Goal: Task Accomplishment & Management: Complete application form

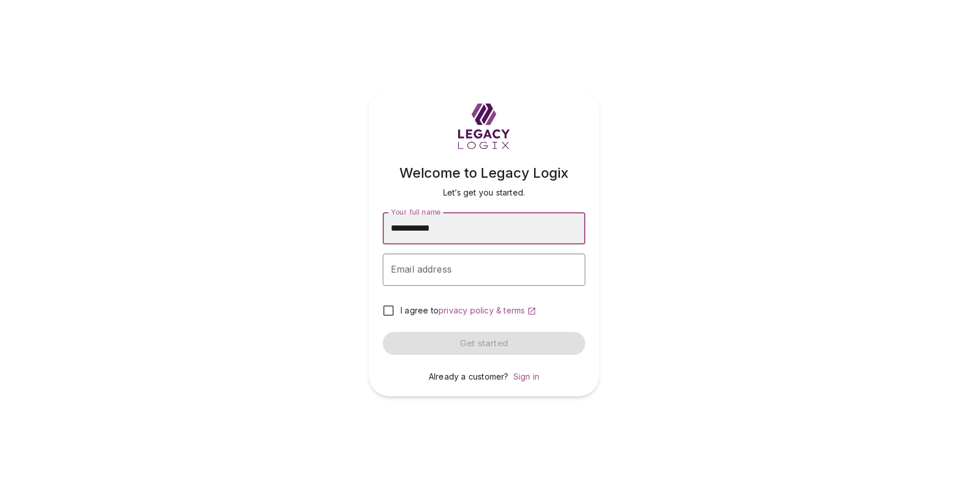
type input "**********"
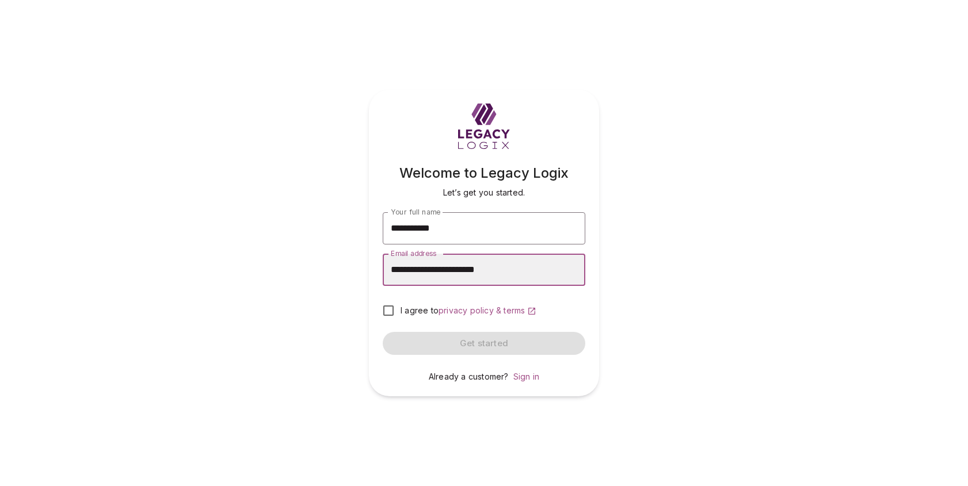
type input "**********"
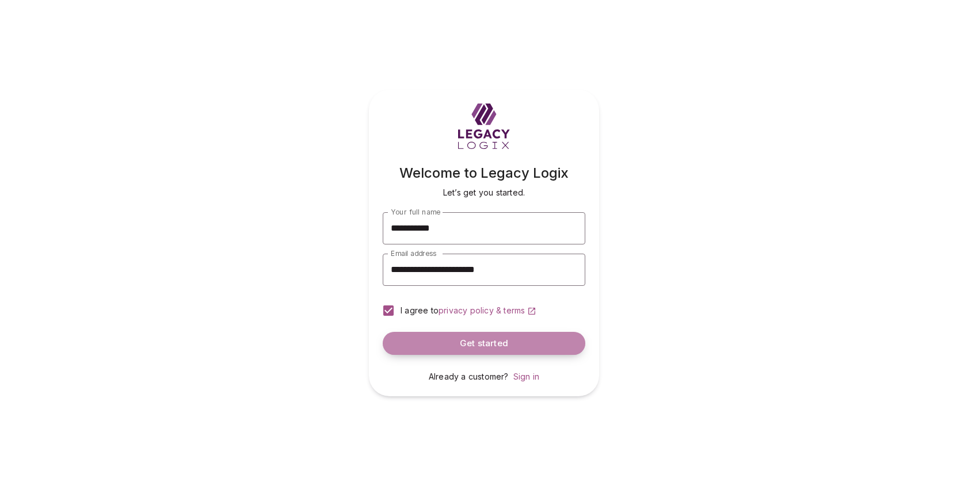
click at [455, 344] on button "Get started" at bounding box center [484, 343] width 203 height 23
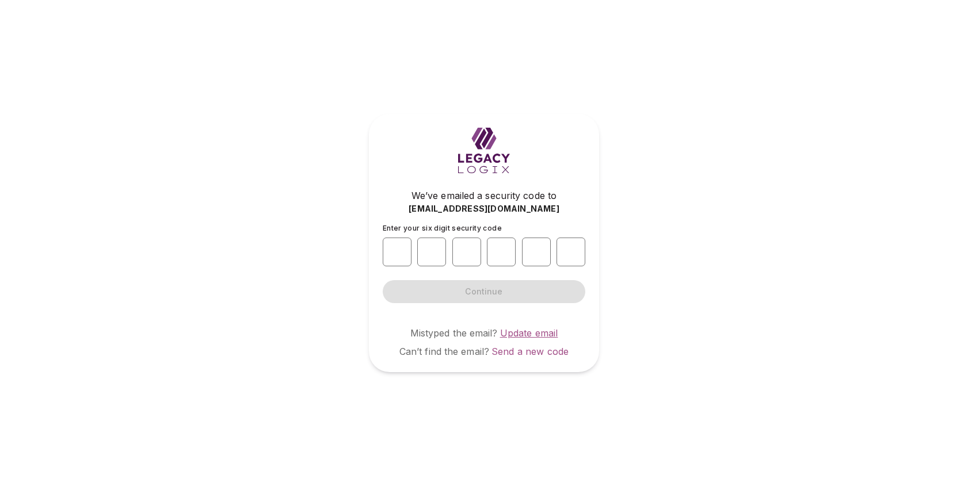
click at [528, 329] on span "Update email" at bounding box center [529, 333] width 58 height 12
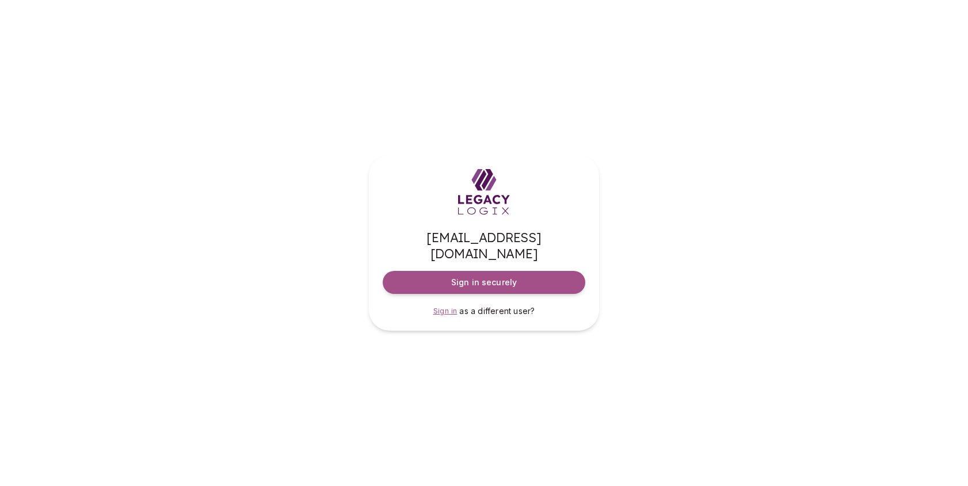
click at [445, 307] on span "Sign in" at bounding box center [445, 311] width 24 height 9
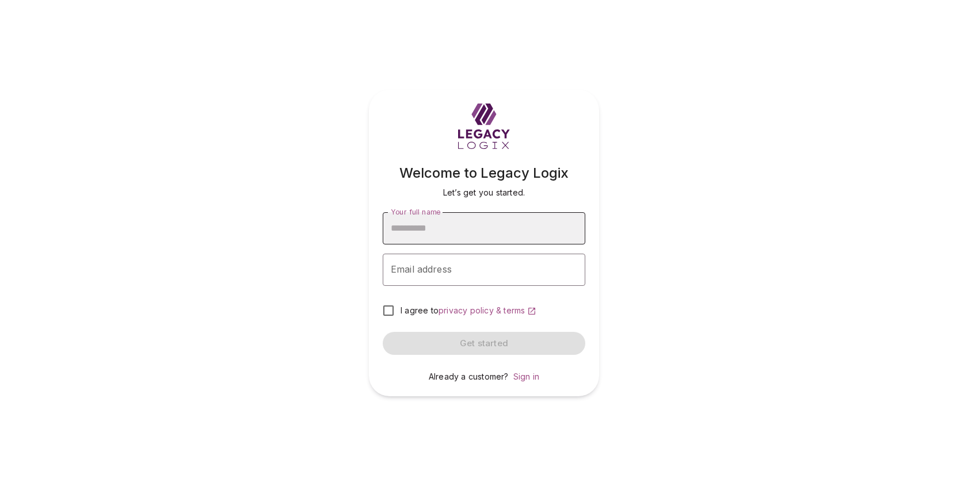
click at [454, 231] on input "Your full name" at bounding box center [484, 228] width 203 height 32
type input "*"
type input "**********"
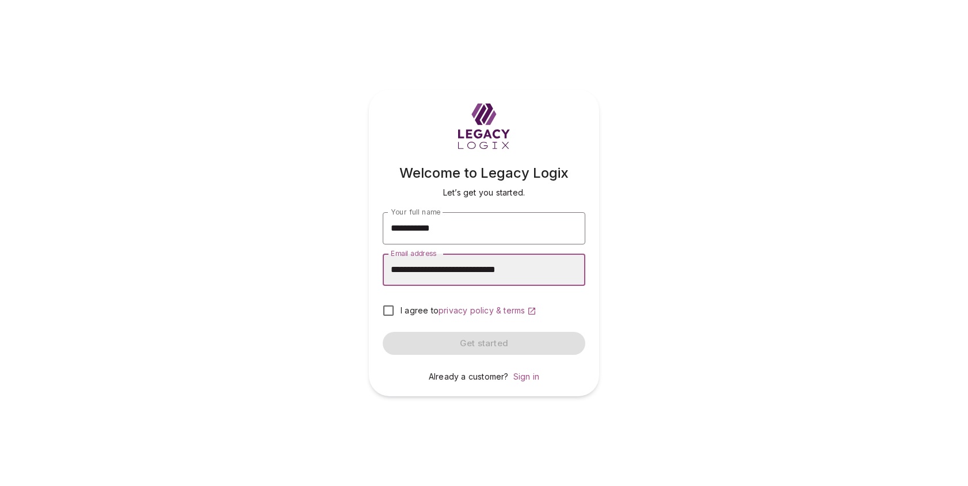
type input "**********"
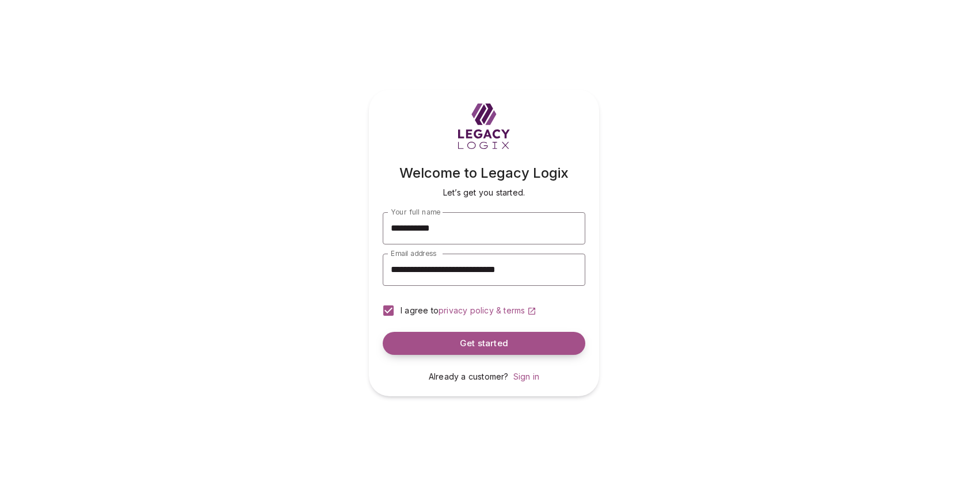
click at [460, 342] on button "Get started" at bounding box center [484, 343] width 203 height 23
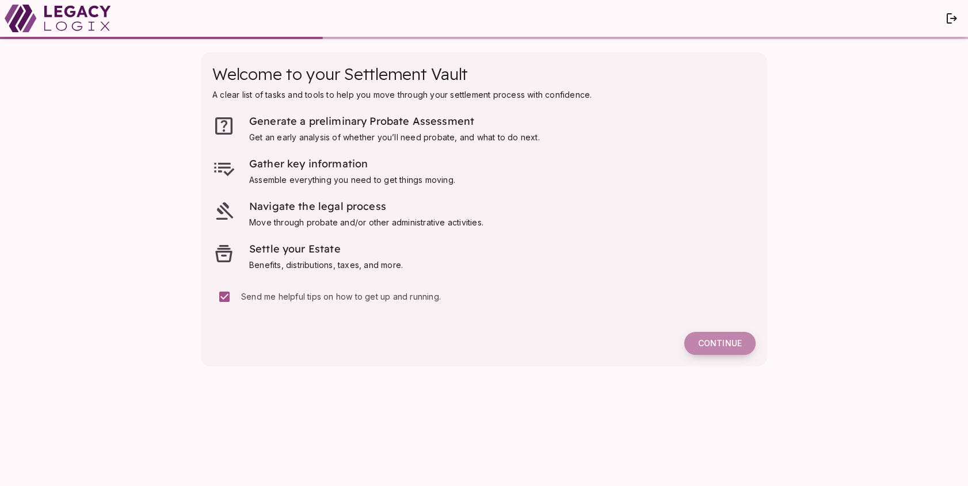
click at [723, 340] on span "Continue" at bounding box center [720, 343] width 44 height 10
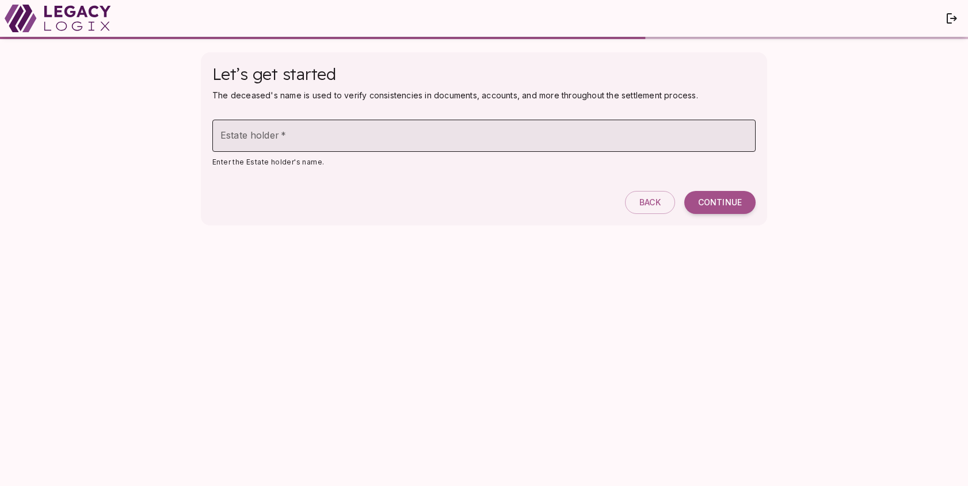
click at [267, 131] on input "Estate holder   *" at bounding box center [483, 136] width 543 height 32
type input "*"
type input "**********"
click at [721, 202] on span "Continue" at bounding box center [720, 202] width 44 height 10
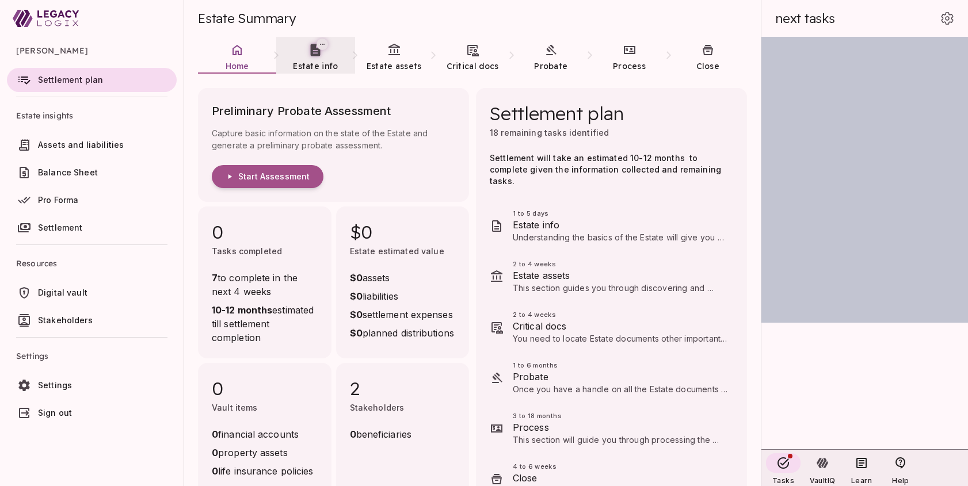
click at [322, 62] on span "Estate info" at bounding box center [315, 66] width 45 height 10
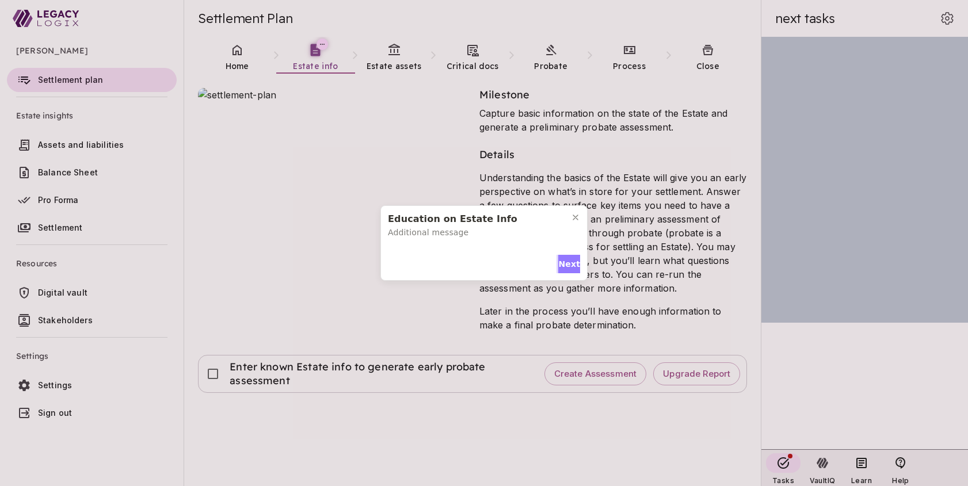
click at [561, 265] on span "Next" at bounding box center [569, 264] width 22 height 12
click at [561, 265] on span "Next" at bounding box center [569, 261] width 22 height 12
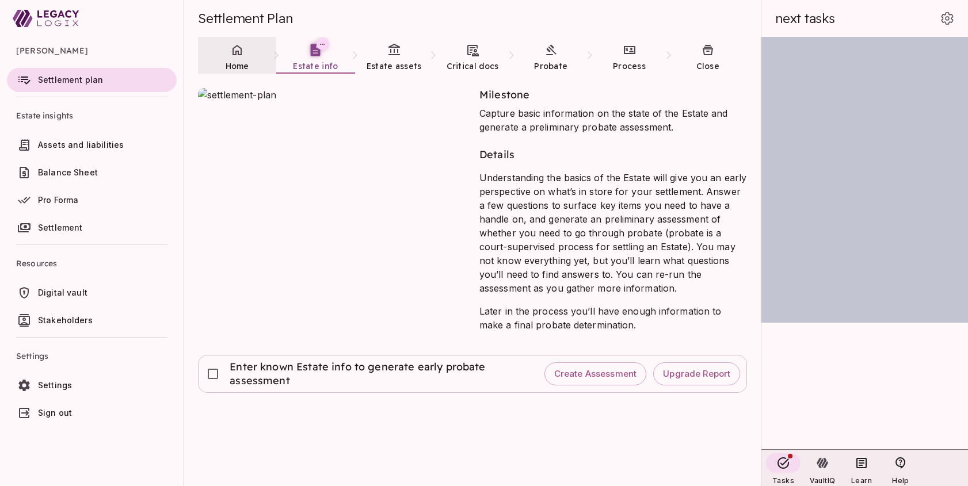
click at [236, 59] on link "Home" at bounding box center [237, 57] width 78 height 41
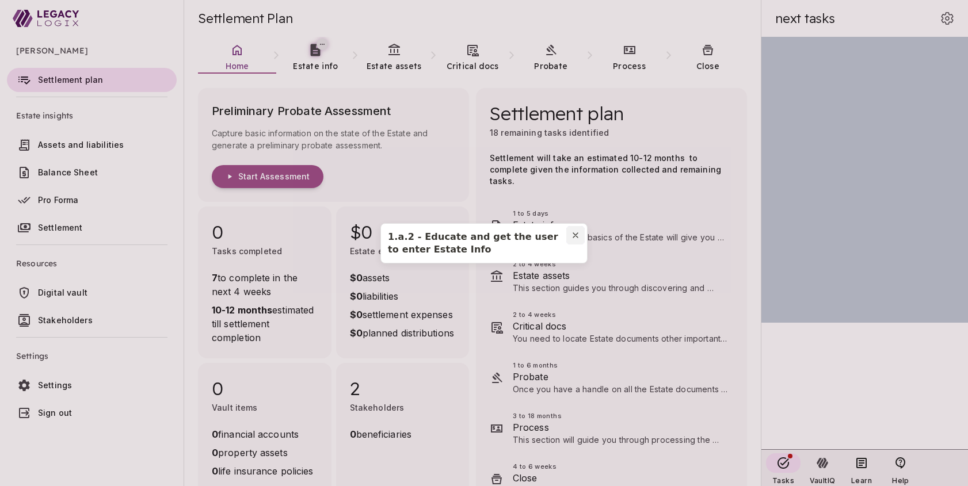
click at [578, 235] on icon "Close modal" at bounding box center [575, 235] width 9 height 9
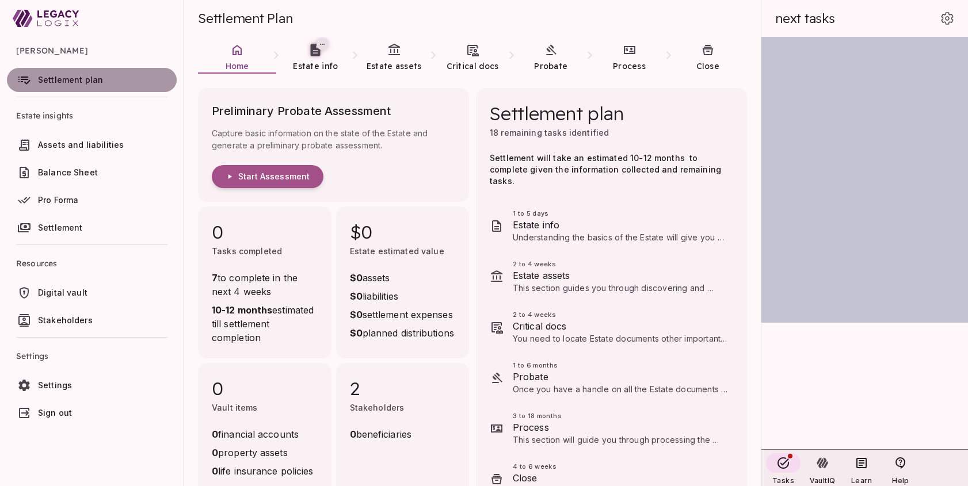
click at [70, 82] on span "Settlement plan" at bounding box center [70, 80] width 65 height 10
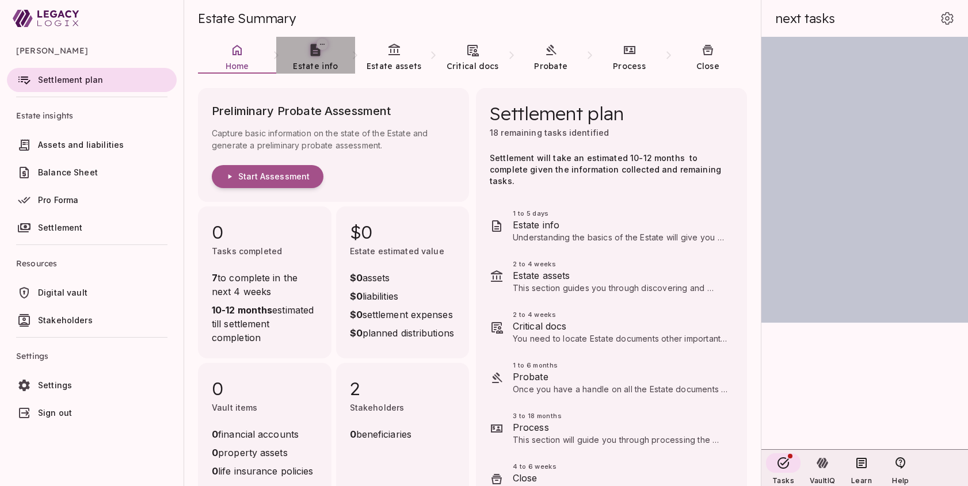
click at [311, 61] on span "Estate info" at bounding box center [315, 66] width 45 height 10
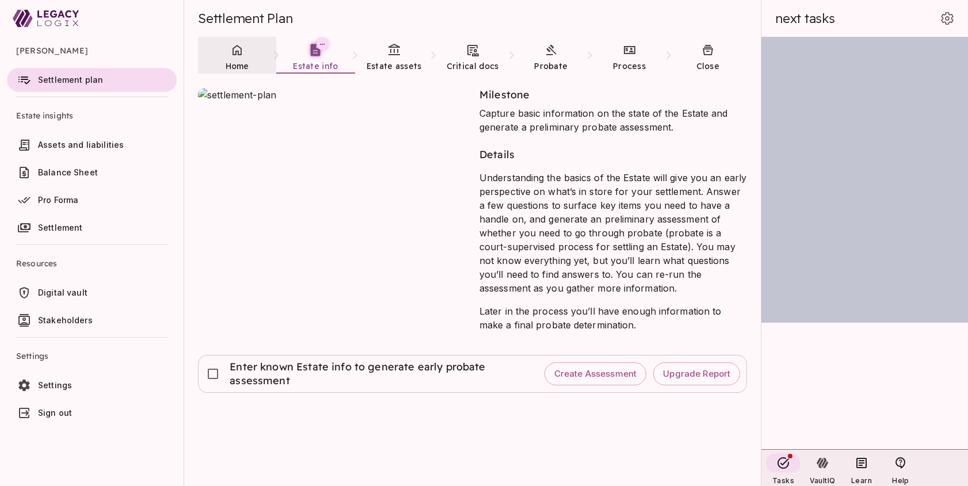
click at [238, 57] on link "Home" at bounding box center [237, 57] width 78 height 41
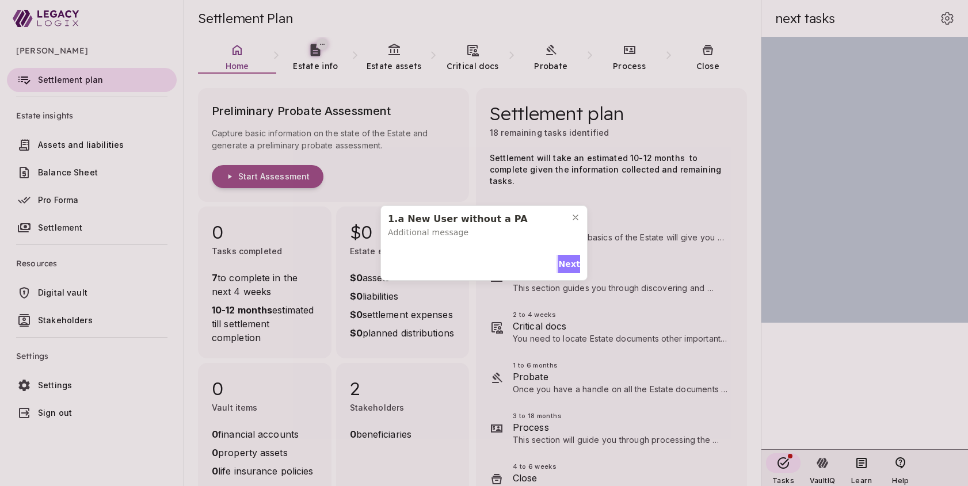
click at [567, 261] on span "Next" at bounding box center [569, 264] width 22 height 12
click at [567, 255] on span "Next" at bounding box center [569, 261] width 22 height 12
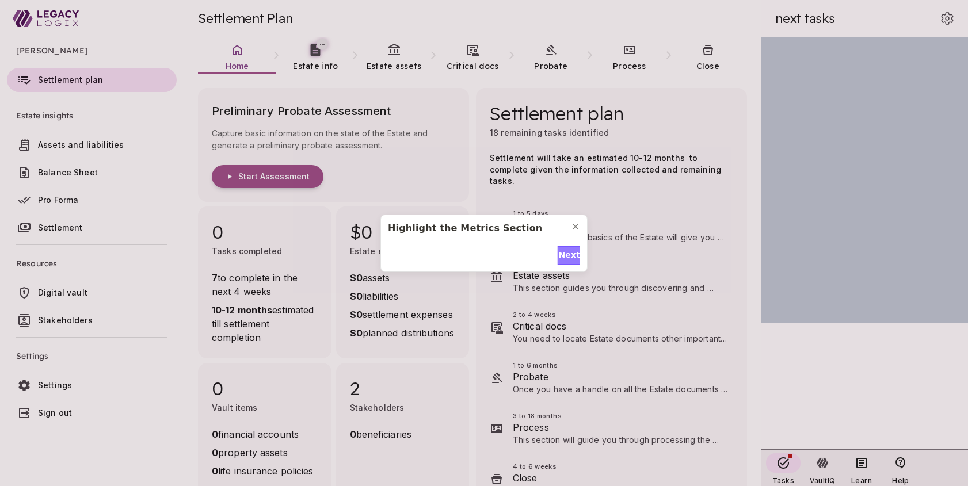
click at [567, 253] on span "Next" at bounding box center [569, 255] width 22 height 12
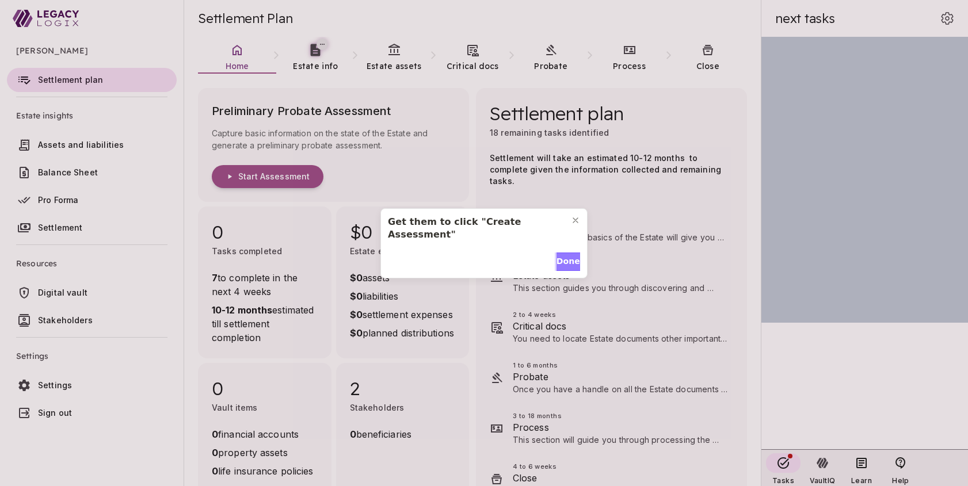
click at [567, 255] on span "Done" at bounding box center [568, 261] width 24 height 12
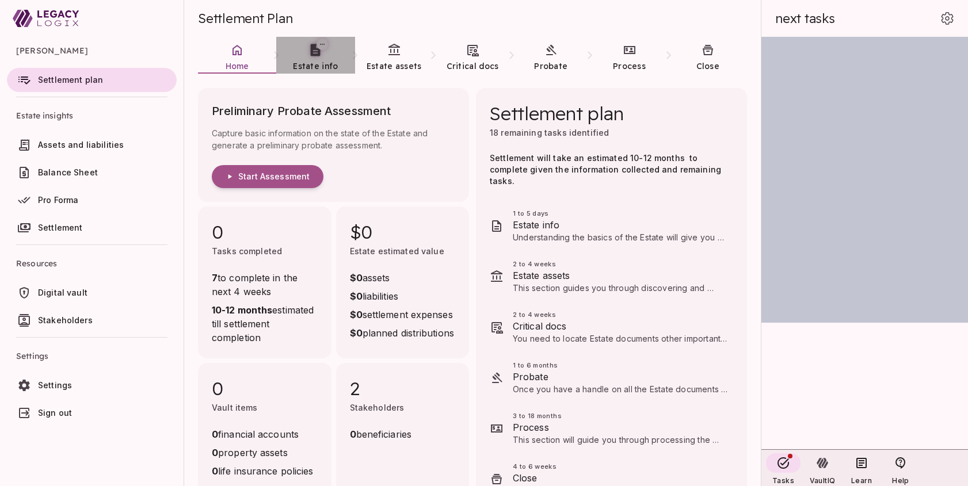
click at [315, 62] on span "Estate info" at bounding box center [315, 66] width 45 height 10
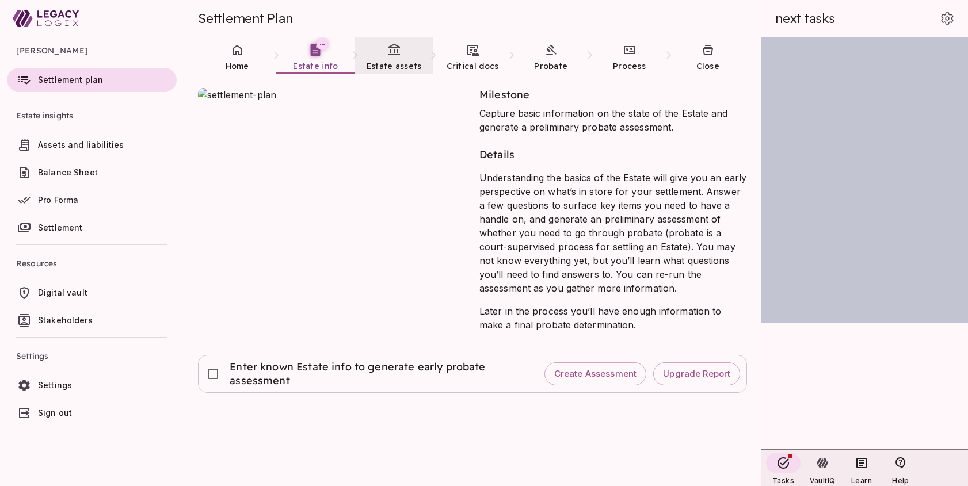
click at [396, 58] on link "Estate assets" at bounding box center [394, 57] width 78 height 41
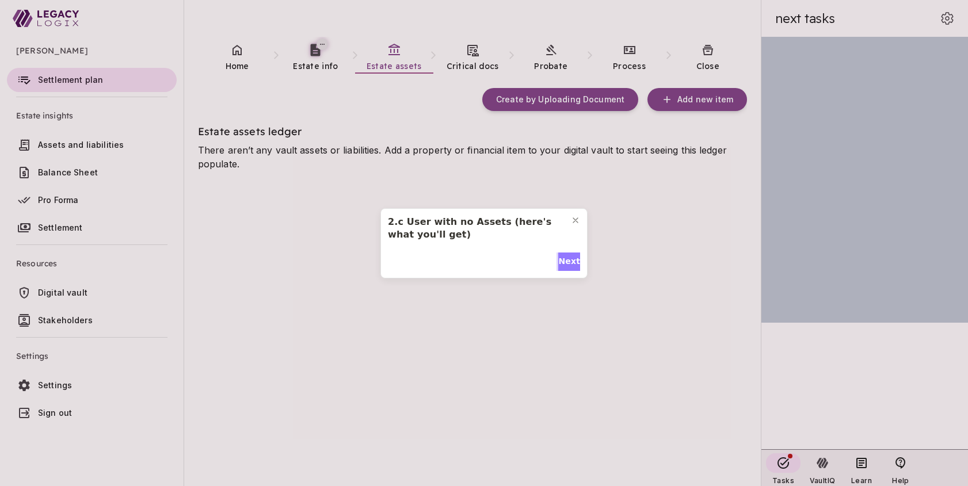
click at [569, 260] on span "Next" at bounding box center [569, 261] width 22 height 12
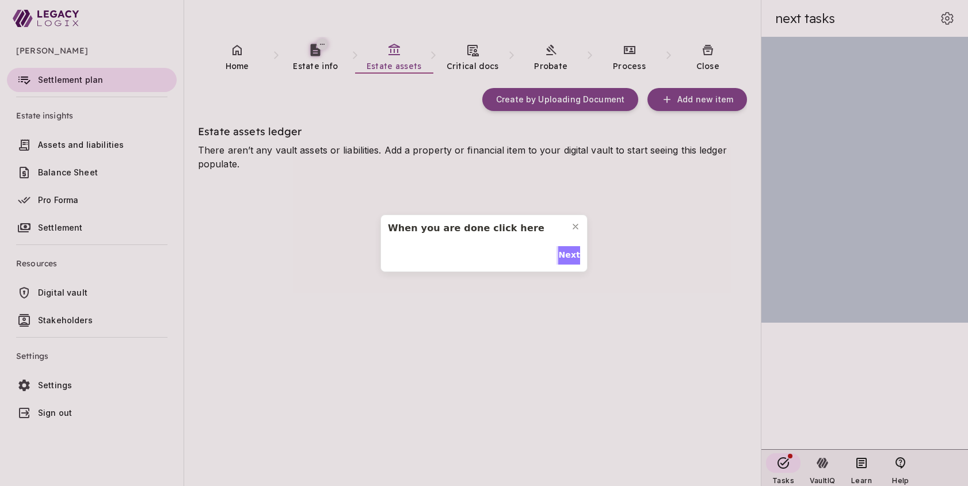
click at [567, 253] on span "Next" at bounding box center [569, 255] width 22 height 12
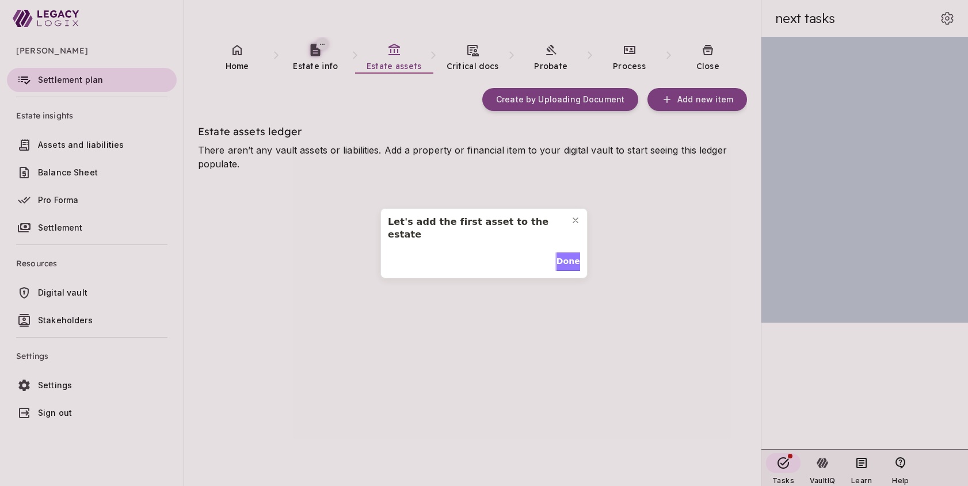
click at [567, 255] on span "Done" at bounding box center [568, 261] width 24 height 12
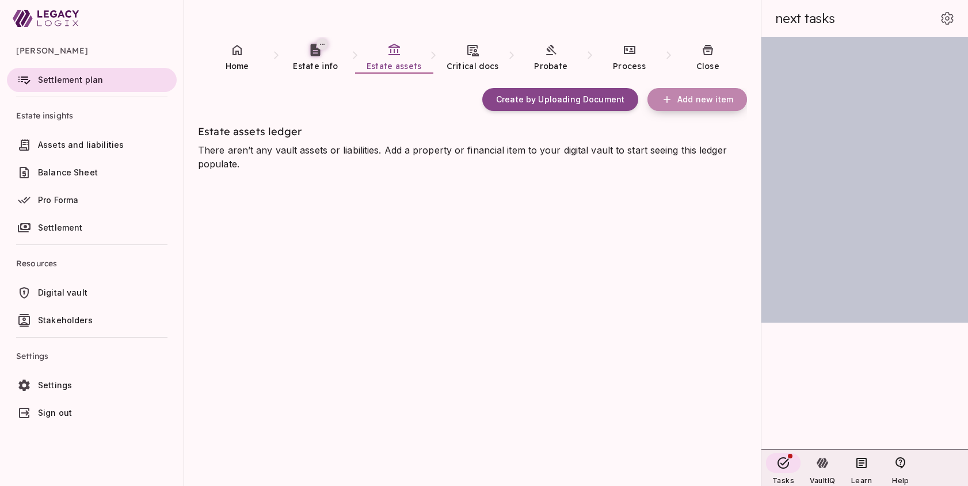
click at [699, 101] on span "Add new item" at bounding box center [705, 99] width 56 height 10
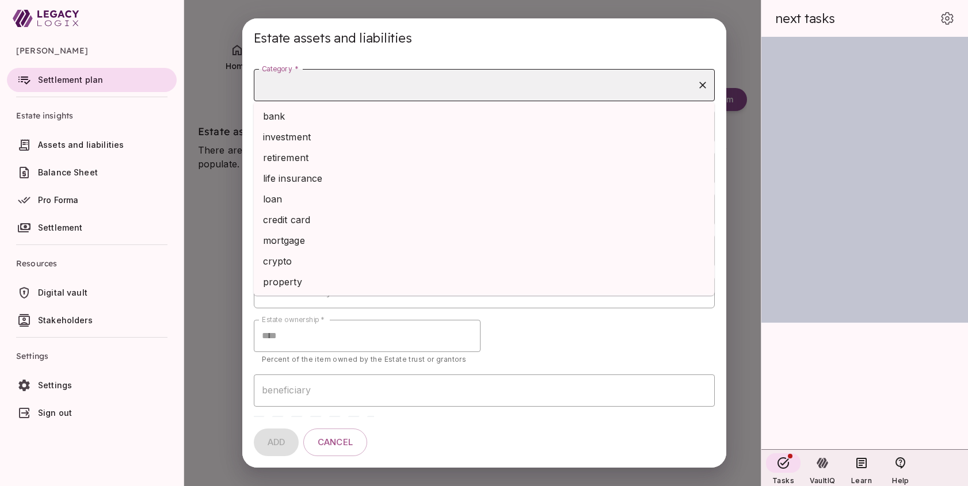
click at [391, 90] on input "Category *" at bounding box center [475, 85] width 433 height 22
click at [318, 117] on li "bank" at bounding box center [484, 116] width 461 height 21
type input "****"
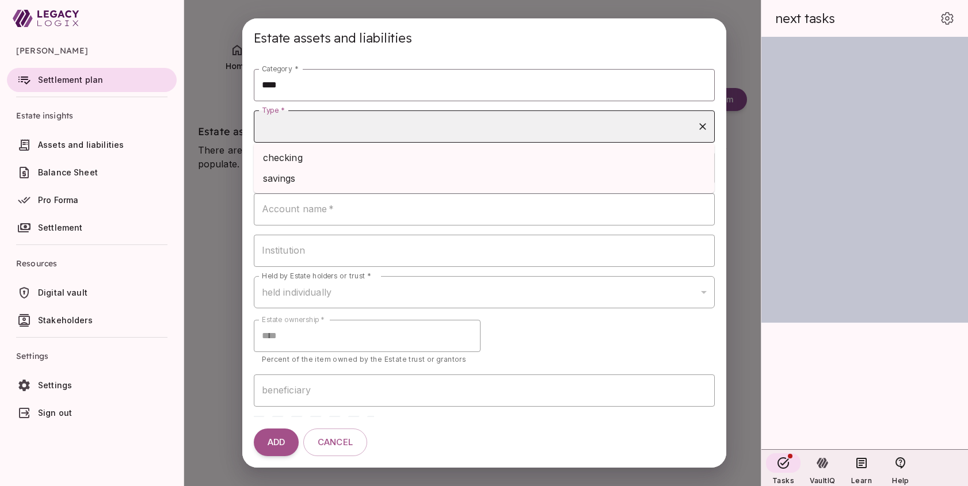
click at [316, 127] on input "Type *" at bounding box center [475, 127] width 433 height 22
click at [315, 159] on li "checking" at bounding box center [484, 157] width 461 height 21
type input "********"
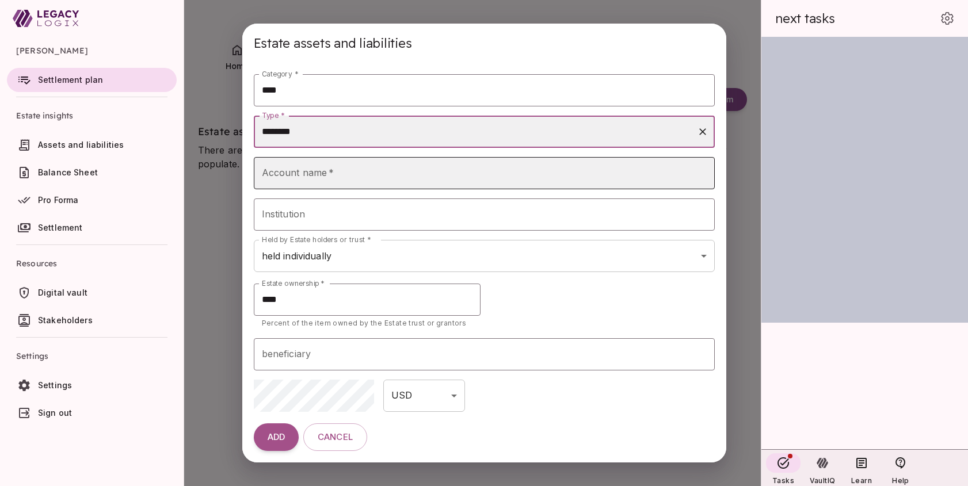
click at [316, 176] on input "Account name   *" at bounding box center [484, 173] width 461 height 32
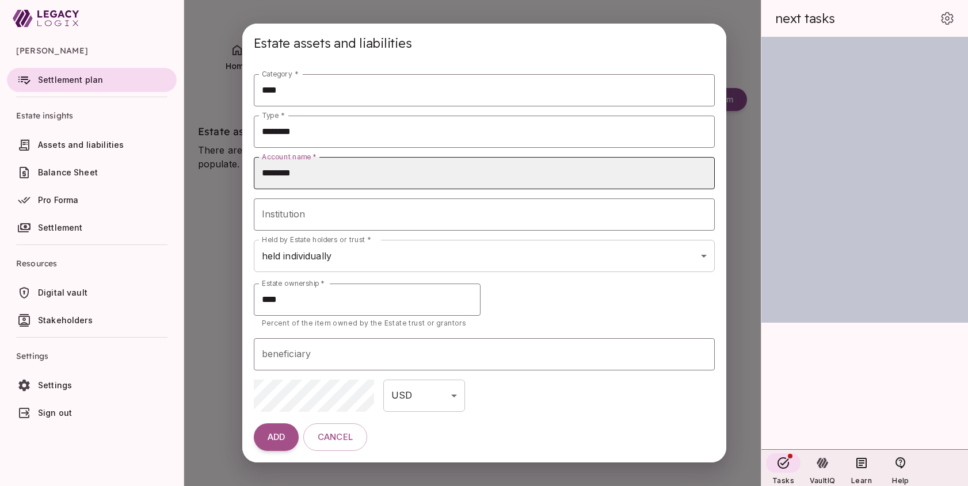
type input "********"
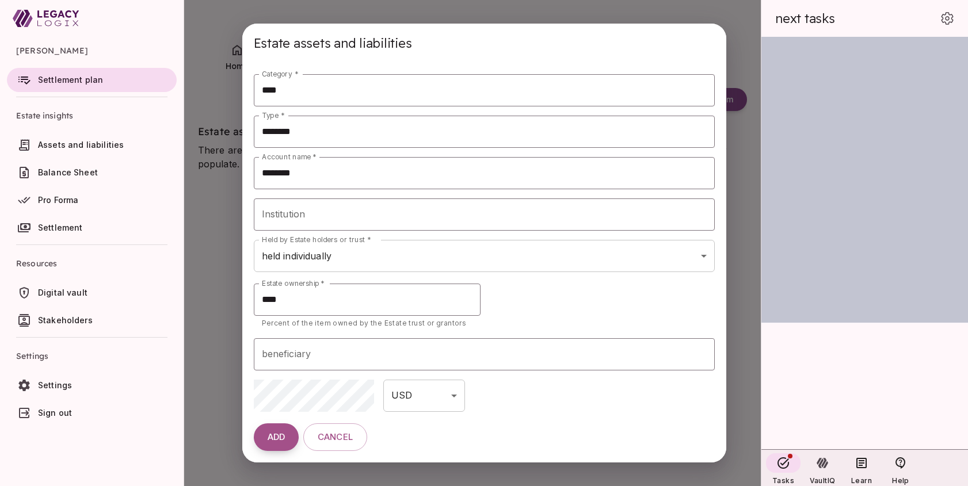
click at [274, 437] on span "ADD" at bounding box center [276, 437] width 17 height 11
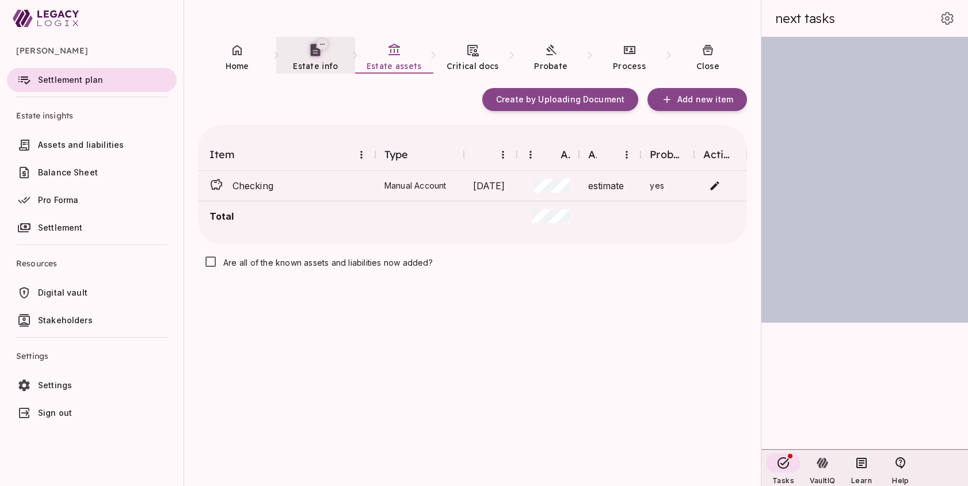
click at [308, 62] on span "Estate info" at bounding box center [315, 66] width 45 height 10
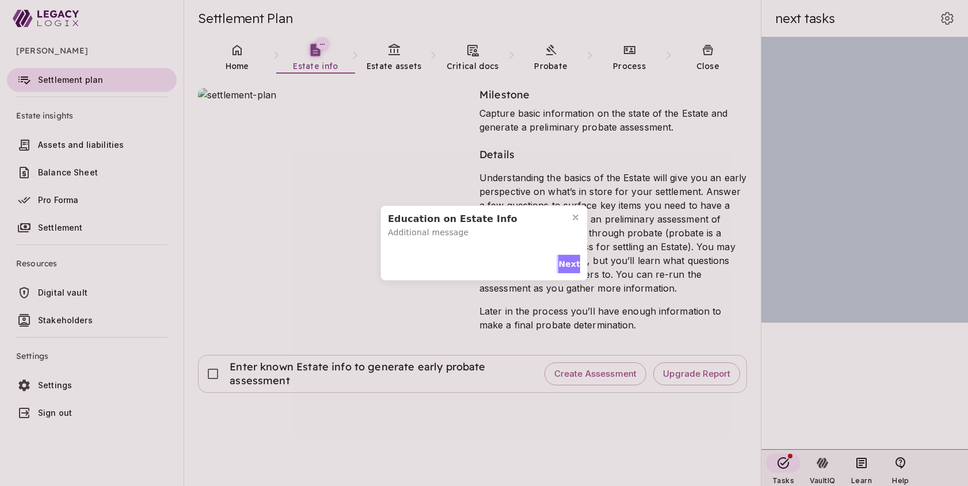
click at [567, 266] on span "Next" at bounding box center [569, 264] width 22 height 12
click at [567, 254] on button "Next" at bounding box center [569, 262] width 22 height 18
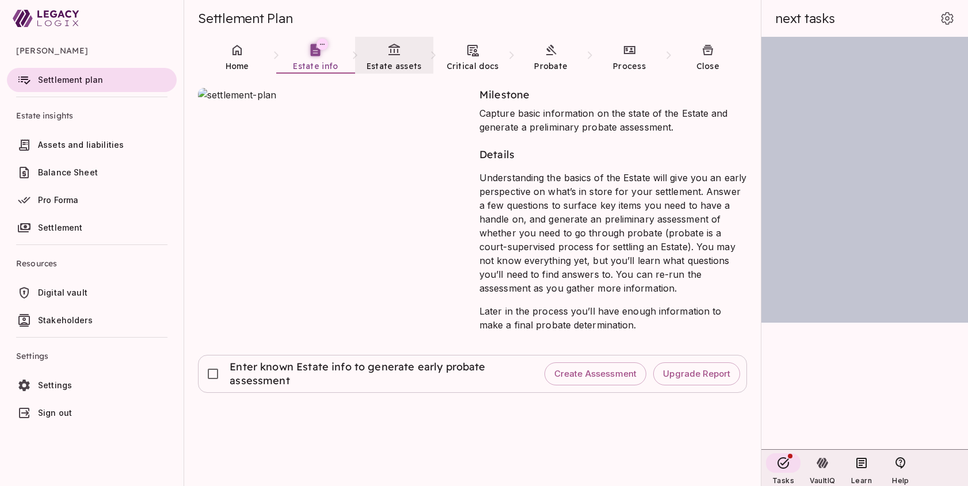
click at [388, 60] on span "Estate assets" at bounding box center [393, 66] width 55 height 12
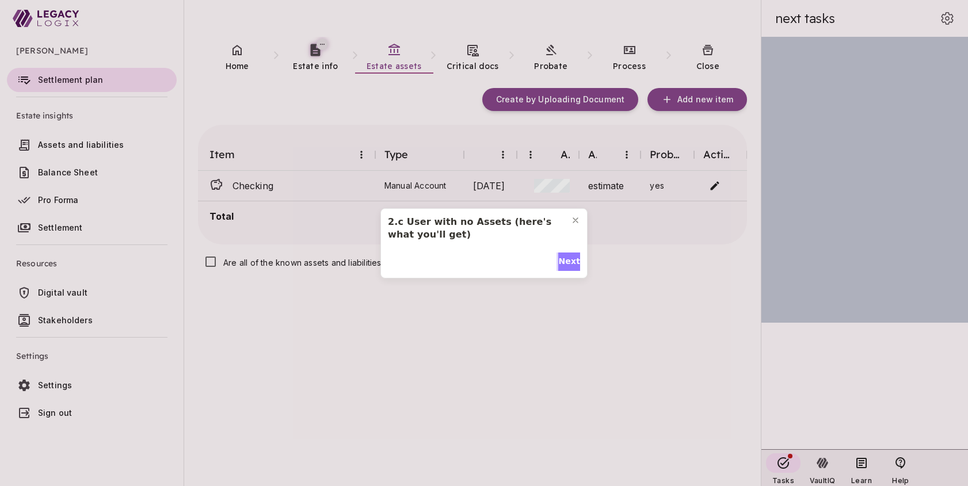
click at [563, 260] on span "Next" at bounding box center [569, 261] width 22 height 12
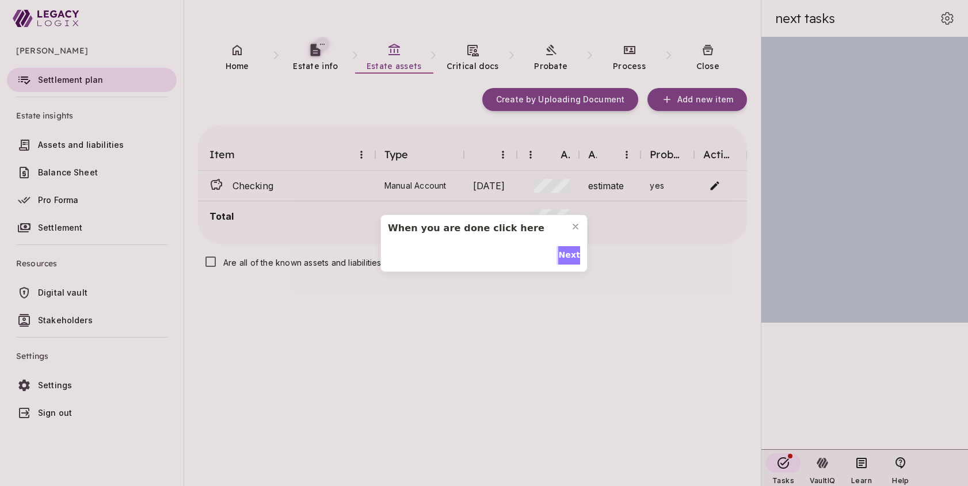
click at [567, 252] on span "Next" at bounding box center [569, 255] width 22 height 12
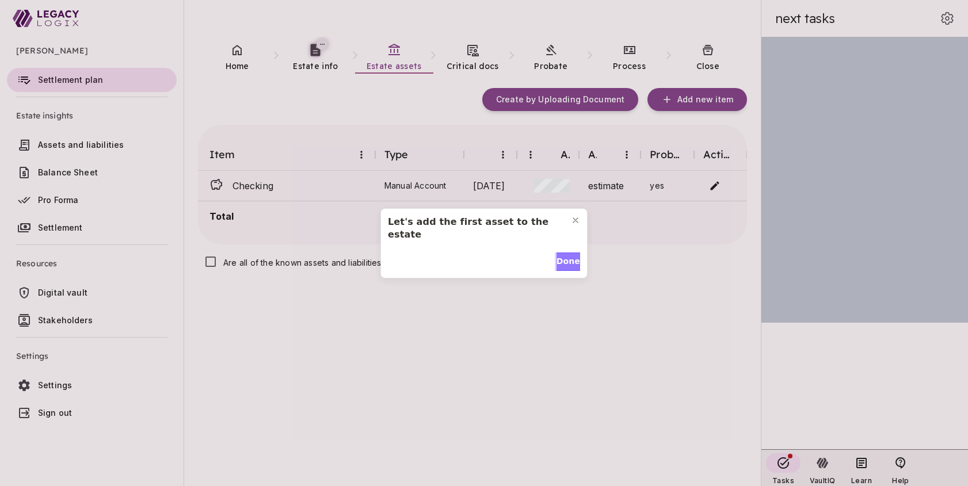
click at [567, 255] on span "Done" at bounding box center [568, 261] width 24 height 12
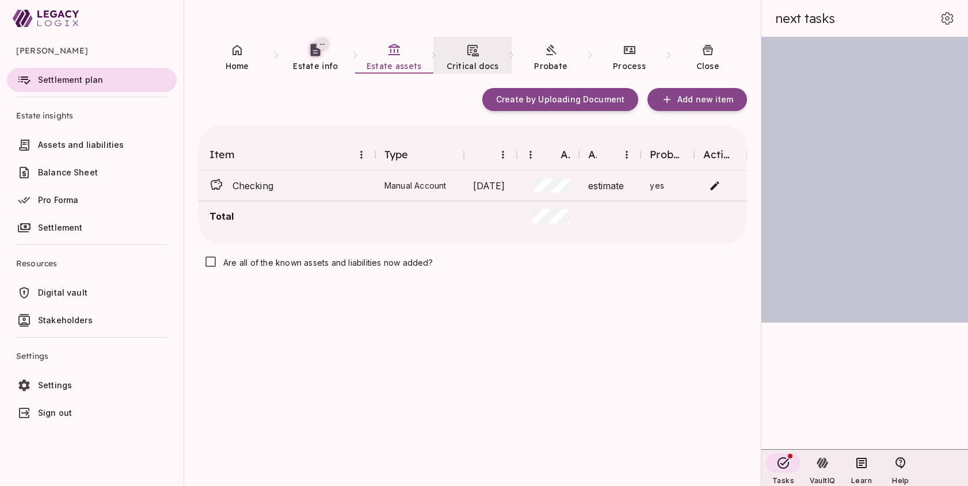
click at [466, 58] on link "Critical docs" at bounding box center [472, 57] width 78 height 41
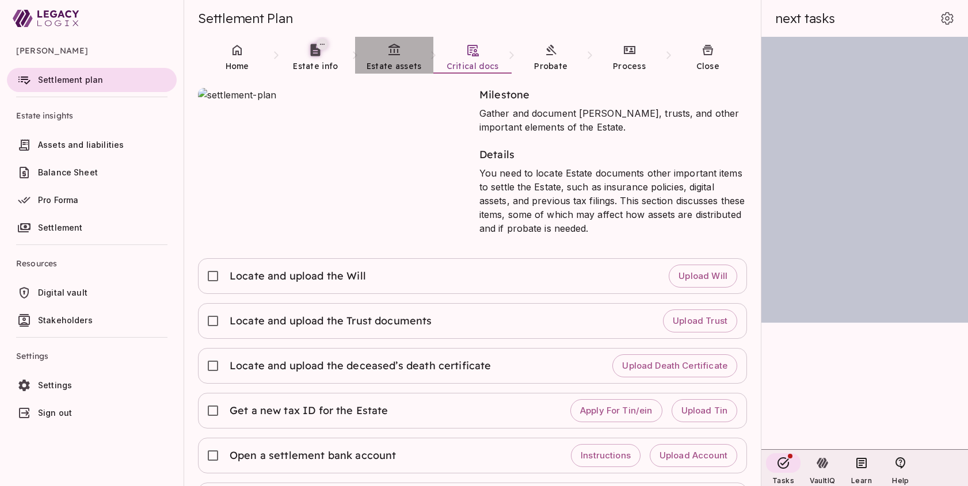
click at [385, 57] on link "Estate assets" at bounding box center [394, 57] width 78 height 41
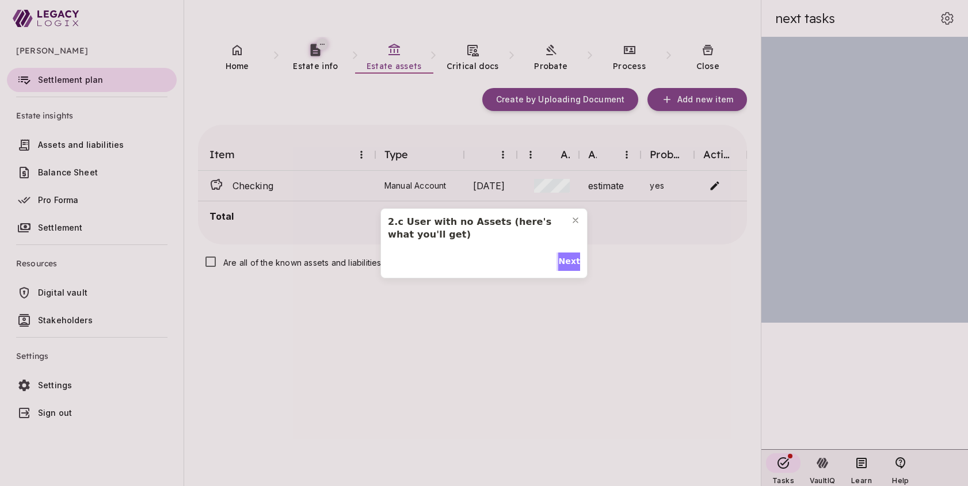
click at [568, 256] on span "Next" at bounding box center [569, 261] width 22 height 12
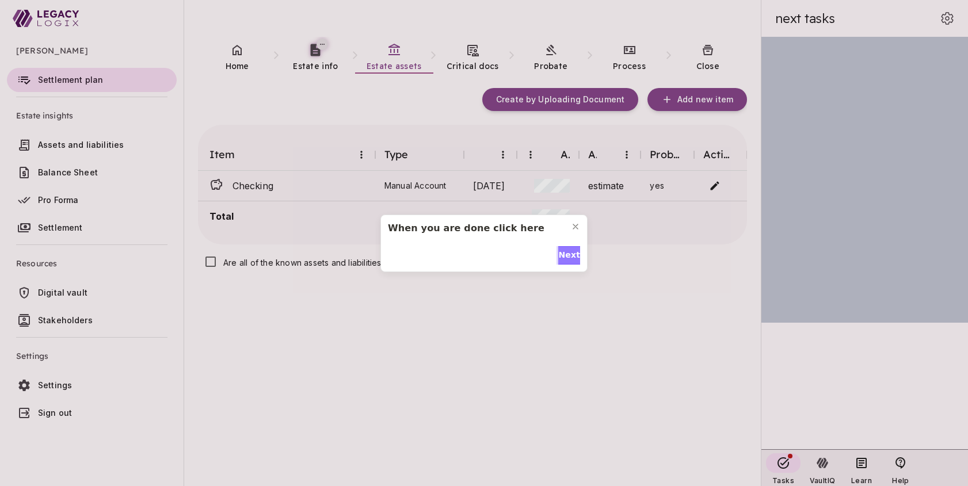
click at [568, 256] on span "Next" at bounding box center [569, 255] width 22 height 12
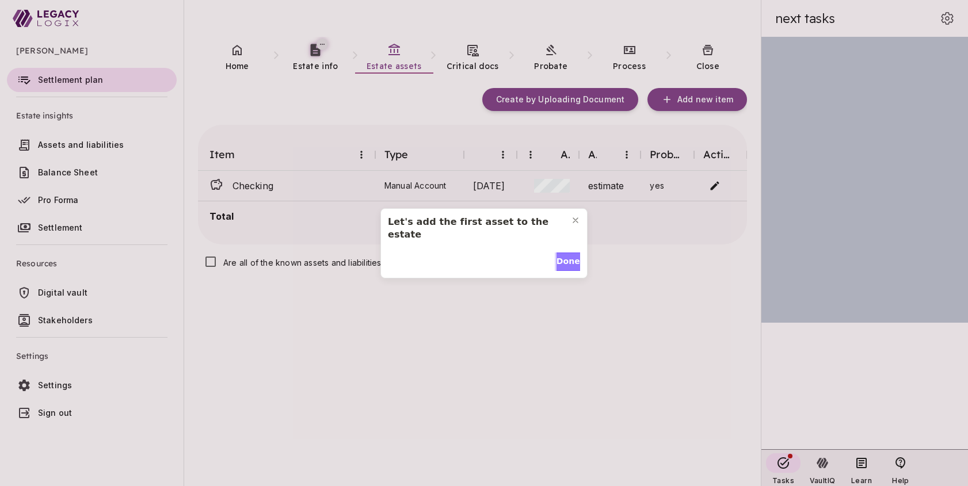
click at [568, 256] on span "Done" at bounding box center [568, 261] width 24 height 12
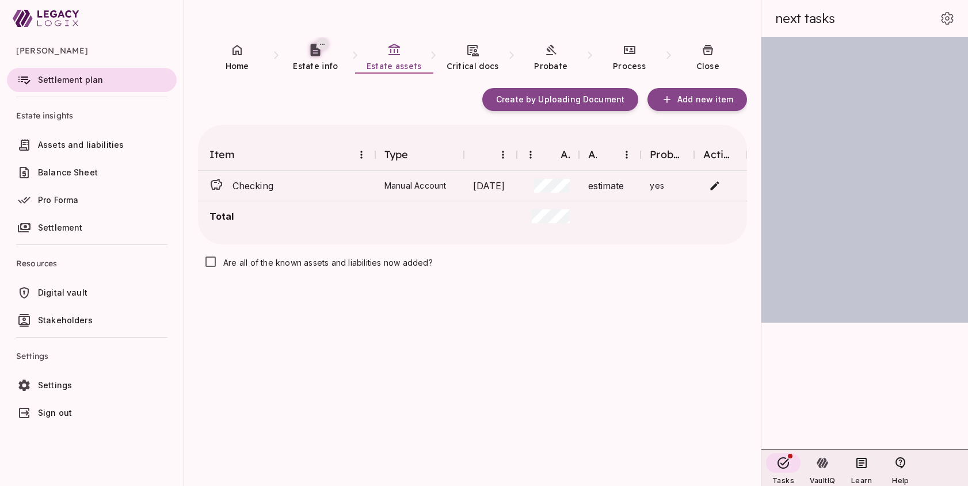
click at [64, 171] on span "Balance Sheet" at bounding box center [68, 172] width 60 height 10
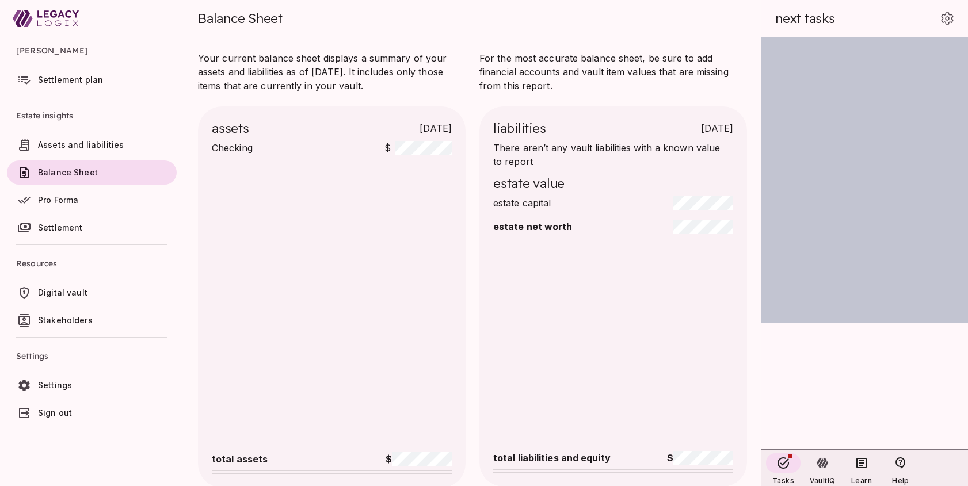
click at [72, 80] on span "Settlement plan" at bounding box center [70, 80] width 65 height 10
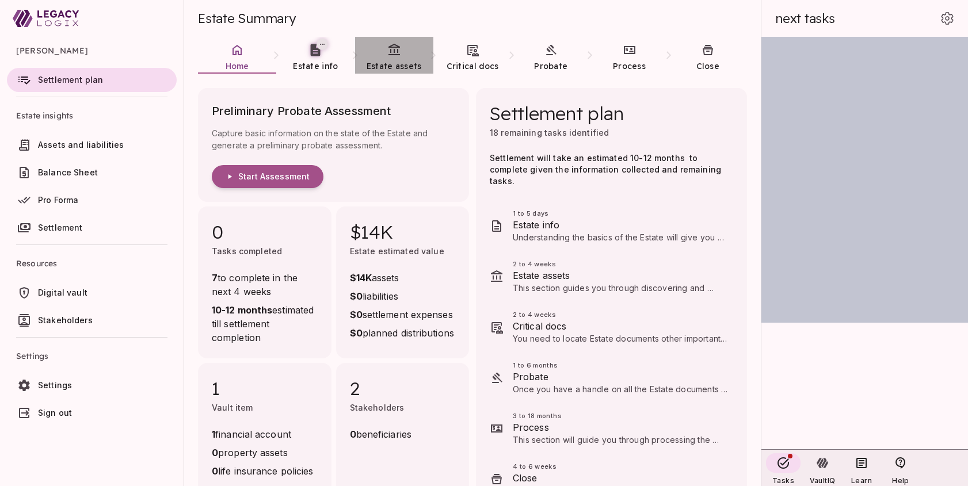
click at [398, 56] on icon at bounding box center [394, 50] width 14 height 14
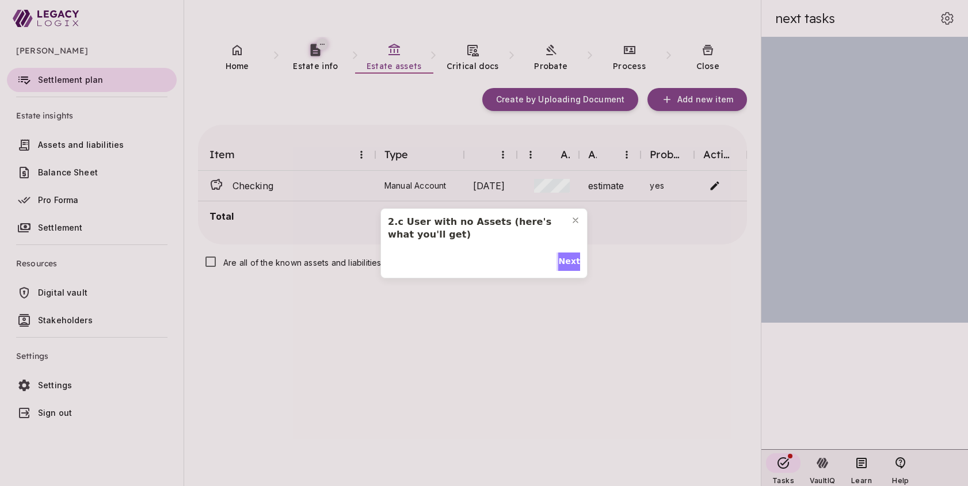
click at [569, 260] on span "Next" at bounding box center [569, 261] width 22 height 12
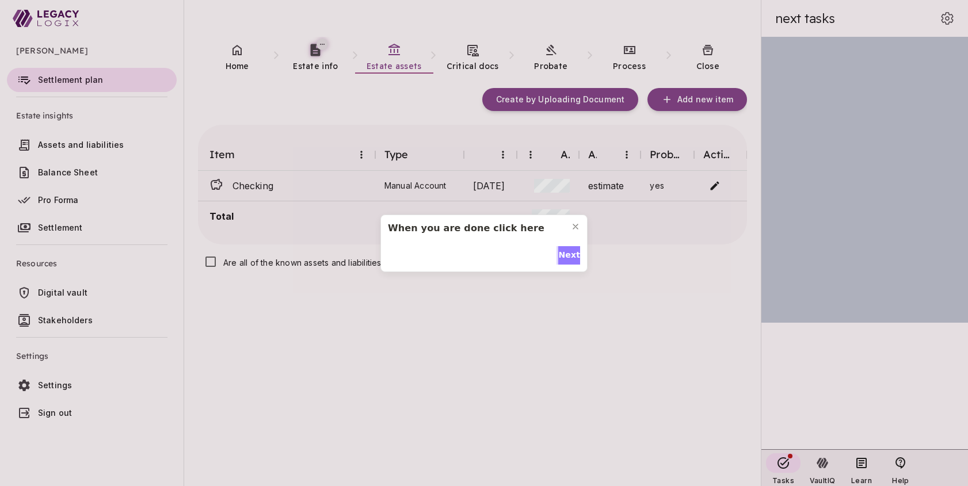
click at [567, 254] on span "Next" at bounding box center [569, 255] width 22 height 12
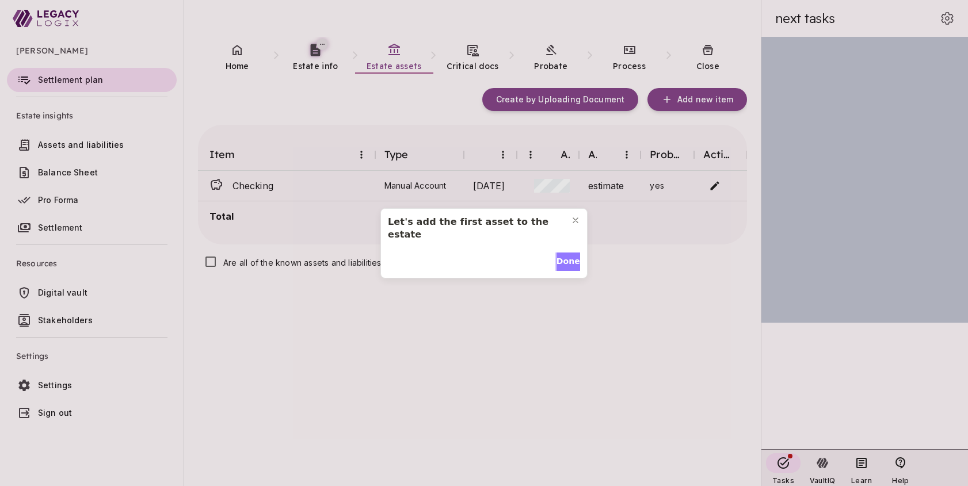
click at [563, 255] on span "Done" at bounding box center [568, 261] width 24 height 12
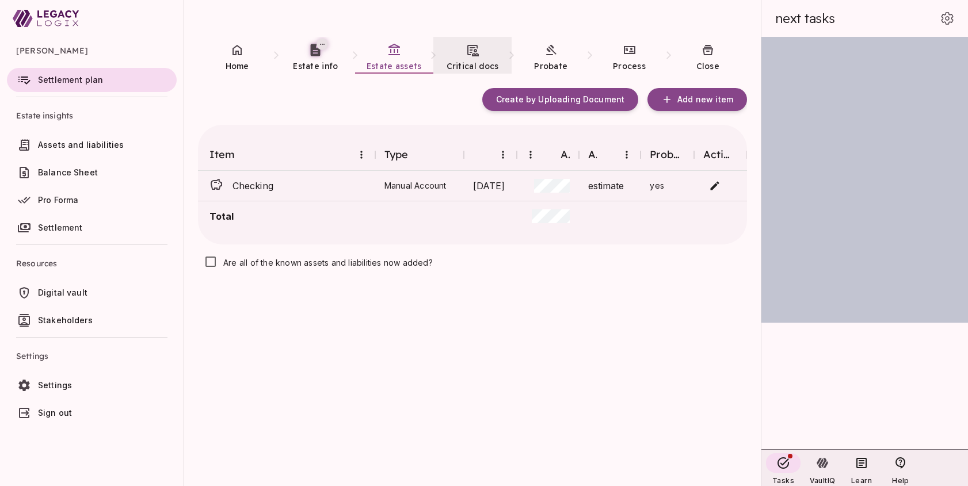
click at [480, 61] on span "Critical docs" at bounding box center [472, 66] width 52 height 10
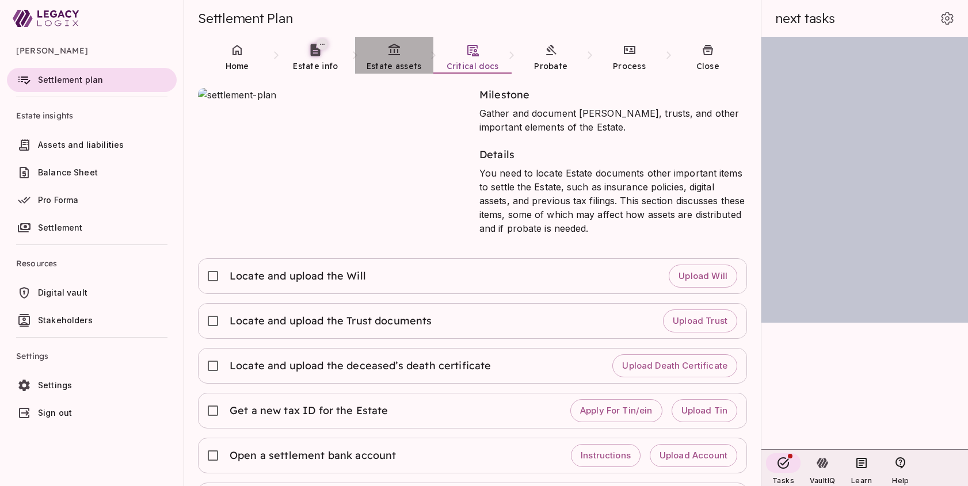
click at [402, 58] on link "Estate assets" at bounding box center [394, 57] width 78 height 41
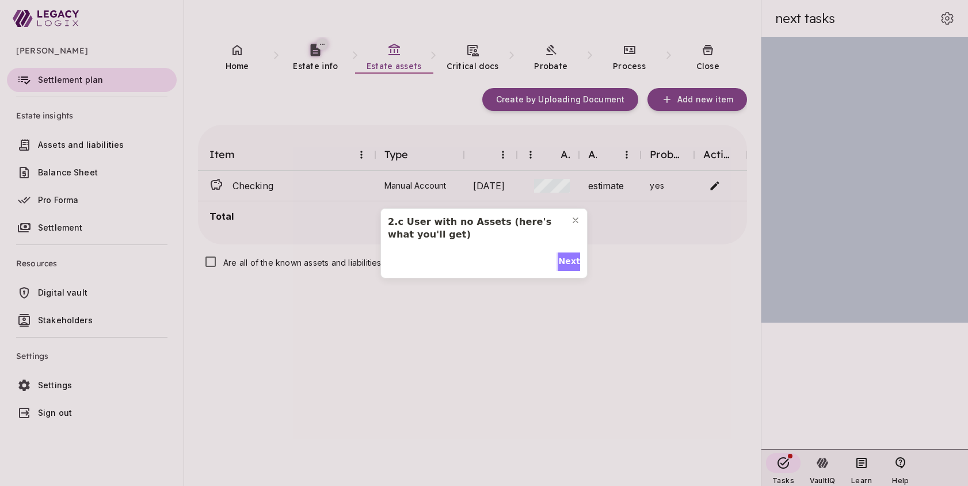
click at [571, 265] on span "Next" at bounding box center [569, 261] width 22 height 12
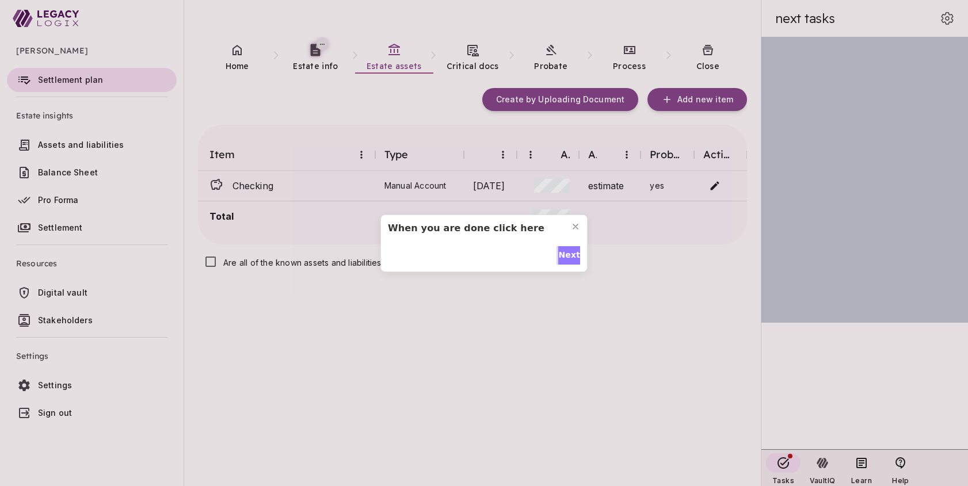
click at [565, 251] on span "Next" at bounding box center [569, 255] width 22 height 12
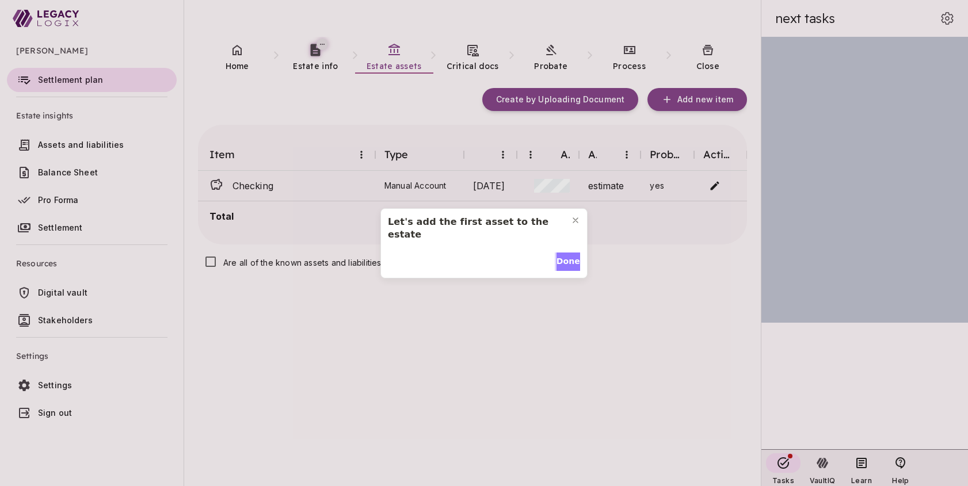
click at [563, 255] on span "Done" at bounding box center [568, 261] width 24 height 12
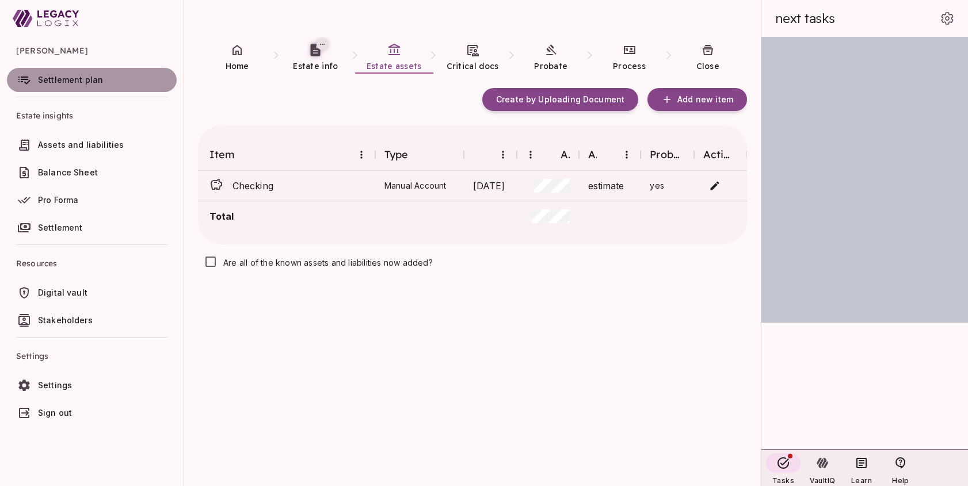
click at [68, 81] on span "Settlement plan" at bounding box center [70, 80] width 65 height 10
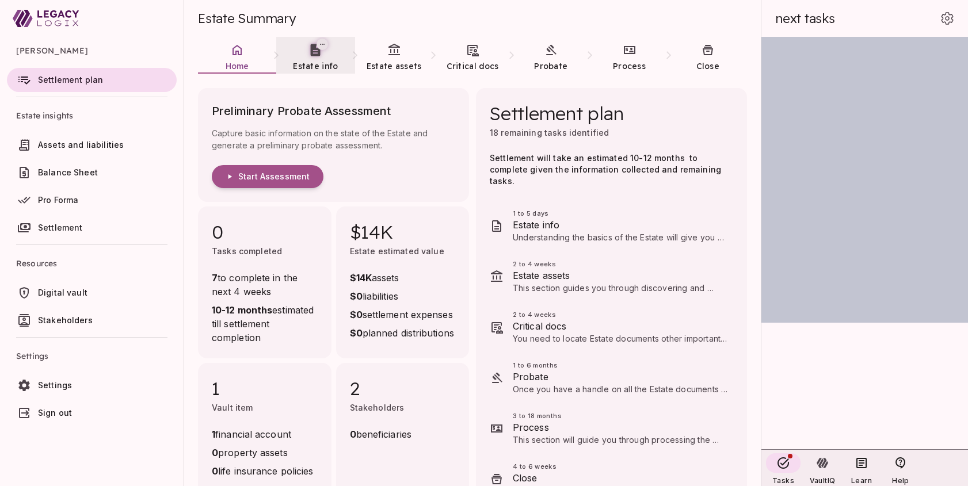
click at [317, 62] on span "Estate info" at bounding box center [315, 66] width 45 height 10
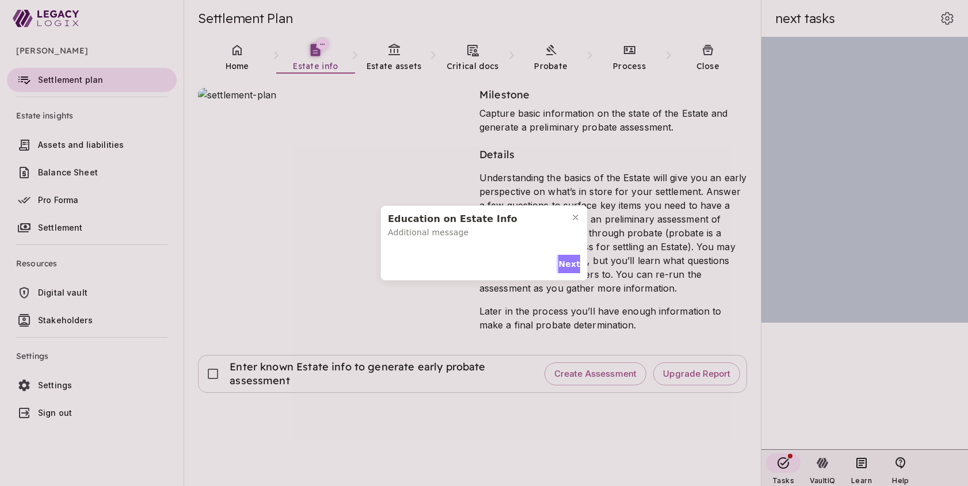
click at [562, 259] on span "Next" at bounding box center [569, 264] width 22 height 12
click at [562, 259] on span "Next" at bounding box center [569, 261] width 22 height 12
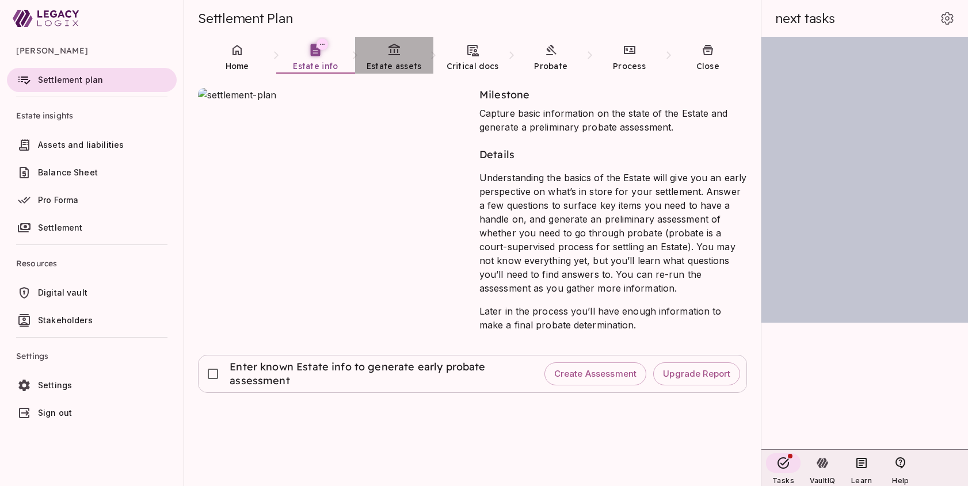
click at [389, 54] on icon at bounding box center [394, 50] width 14 height 14
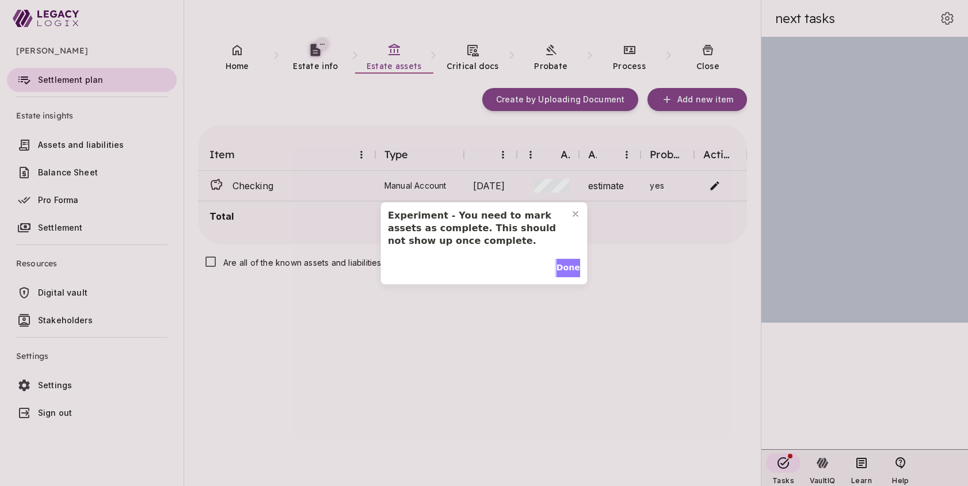
click at [563, 264] on span "Done" at bounding box center [568, 268] width 24 height 12
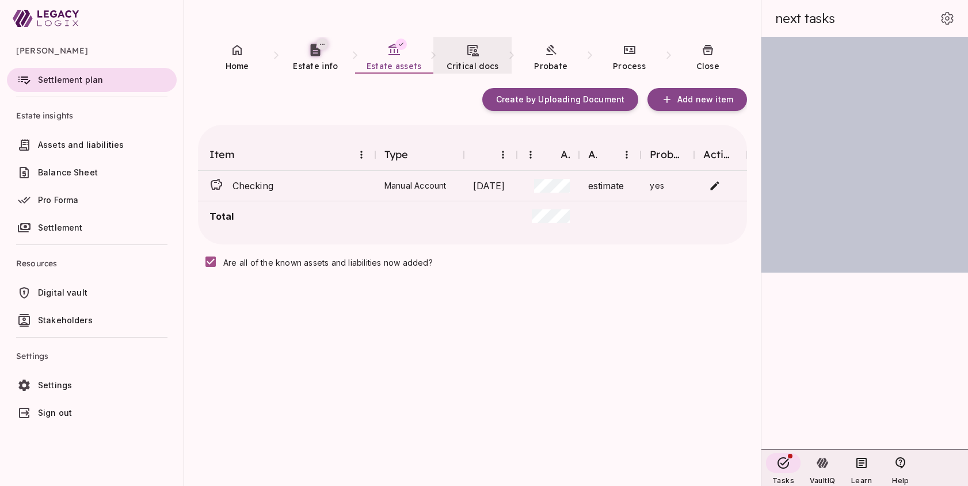
click at [479, 55] on link "Critical docs" at bounding box center [472, 57] width 78 height 41
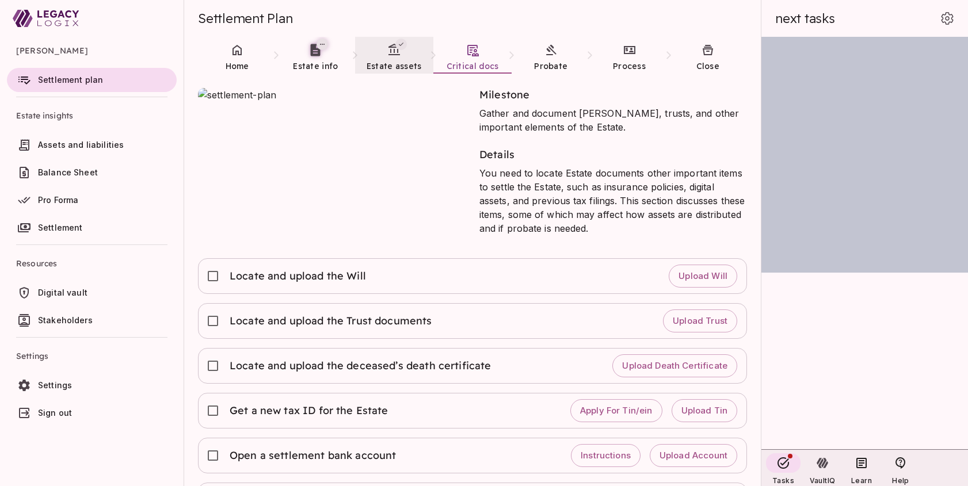
click at [389, 61] on span "Estate assets" at bounding box center [393, 66] width 55 height 10
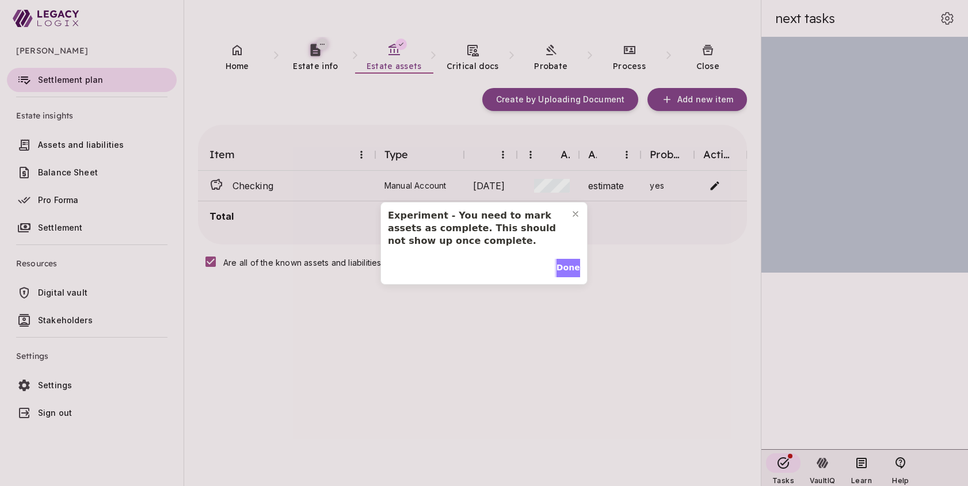
click at [561, 267] on span "Done" at bounding box center [568, 268] width 24 height 12
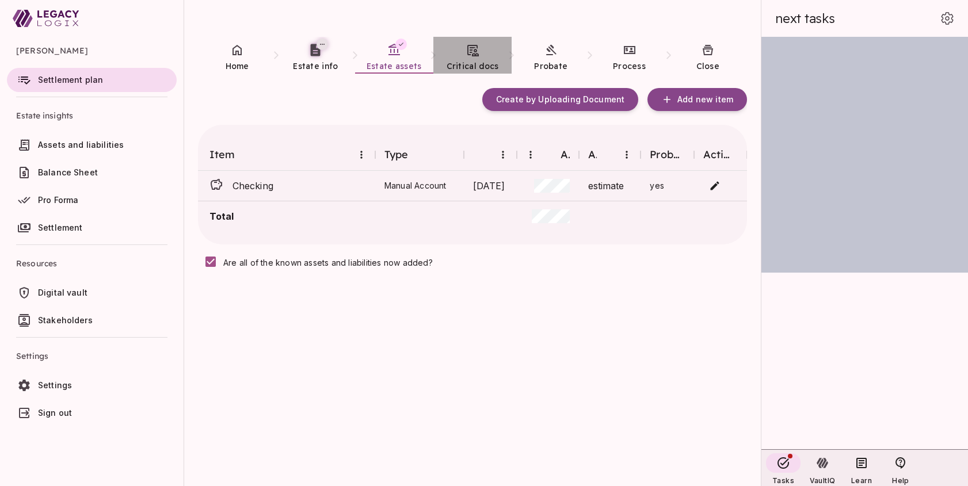
click at [463, 58] on link "Critical docs" at bounding box center [472, 57] width 78 height 41
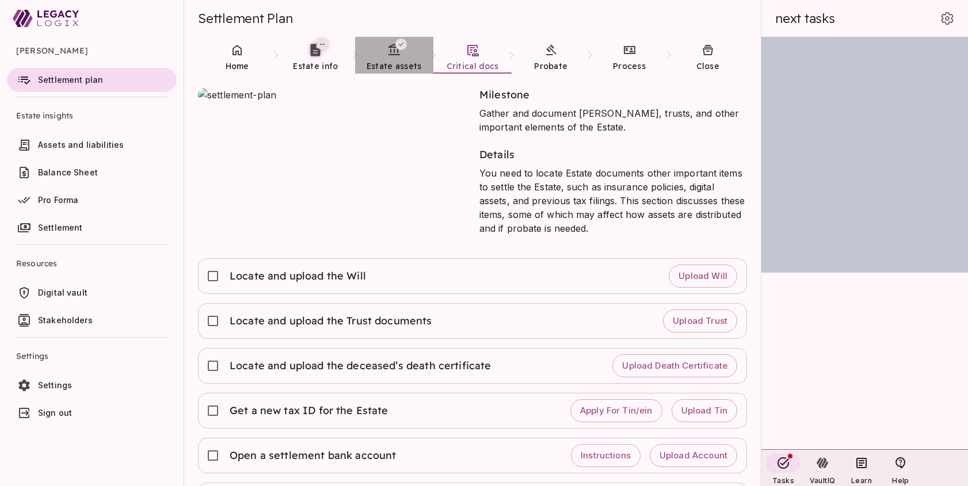
click at [385, 60] on span "Estate assets" at bounding box center [393, 66] width 55 height 12
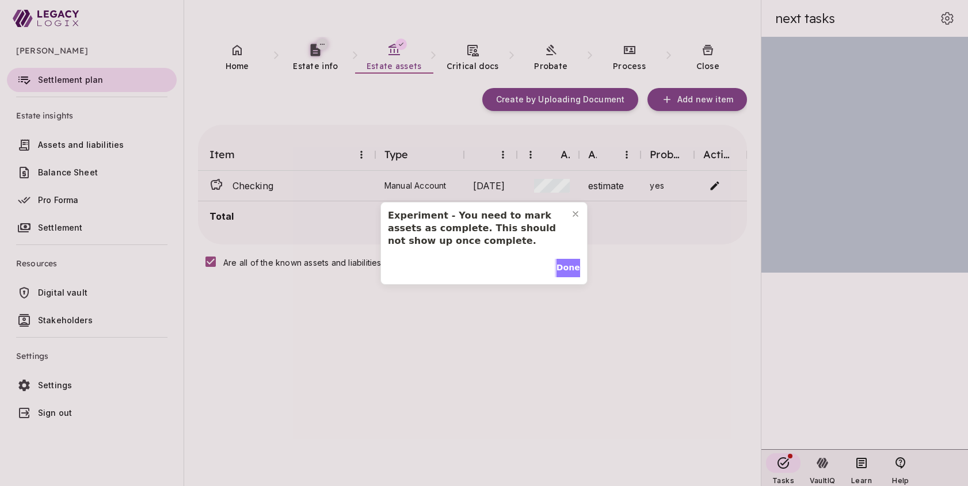
click at [562, 268] on span "Done" at bounding box center [568, 268] width 24 height 12
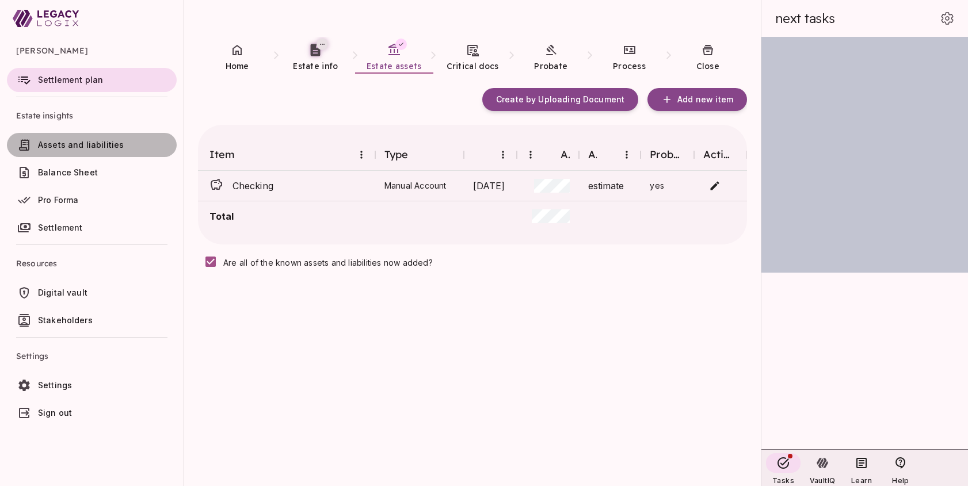
click at [93, 147] on span "Assets and liabilities" at bounding box center [81, 145] width 86 height 10
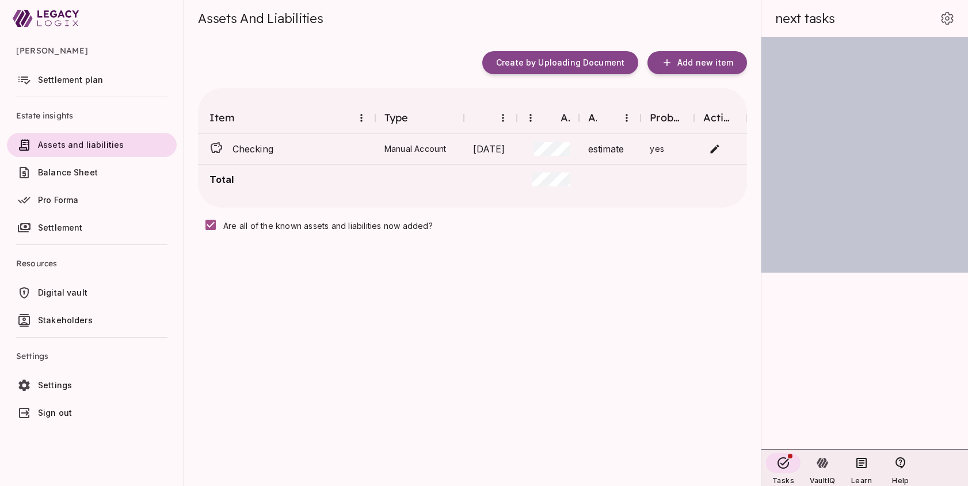
click at [70, 171] on span "Balance Sheet" at bounding box center [68, 172] width 60 height 10
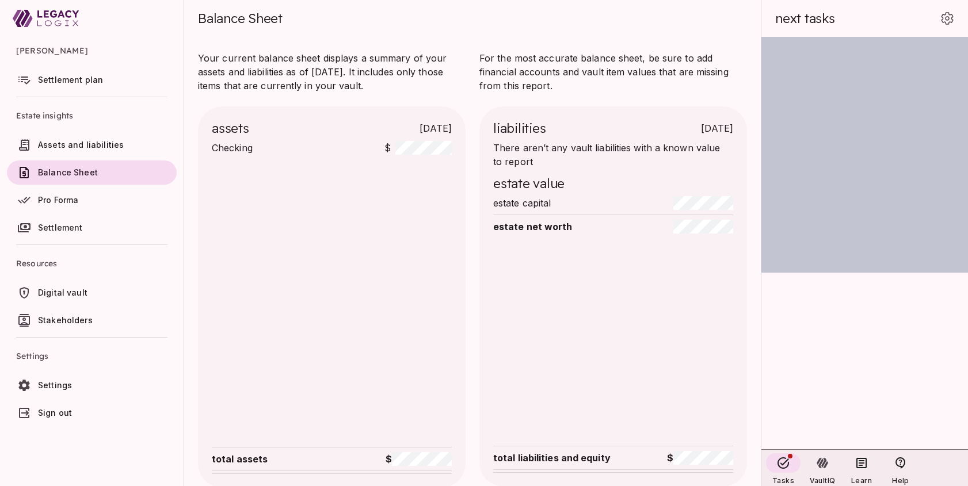
click at [62, 79] on span "Settlement plan" at bounding box center [70, 80] width 65 height 10
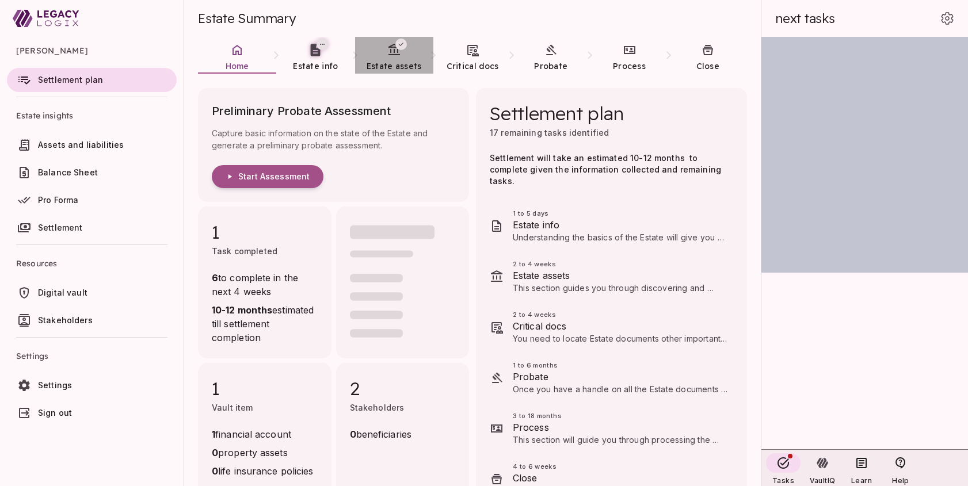
click at [387, 57] on link "Estate assets" at bounding box center [394, 57] width 78 height 41
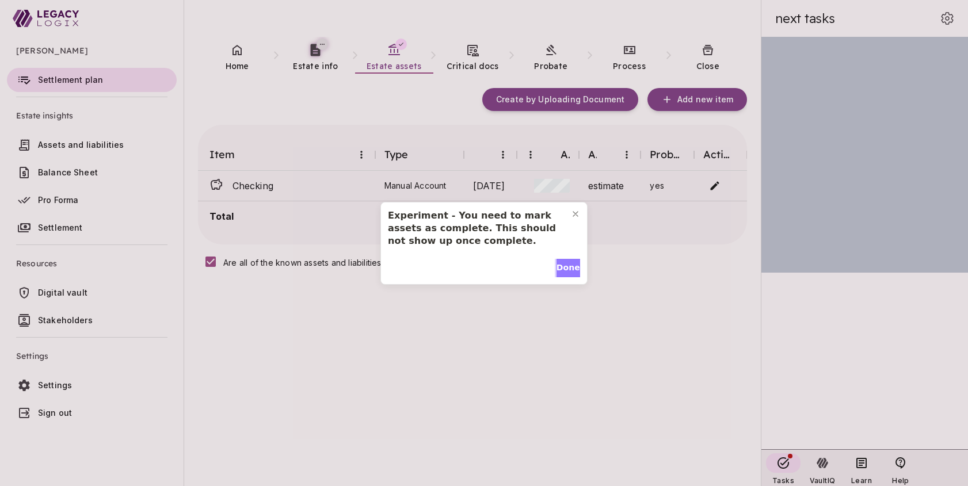
click at [556, 269] on span "Done" at bounding box center [568, 268] width 24 height 12
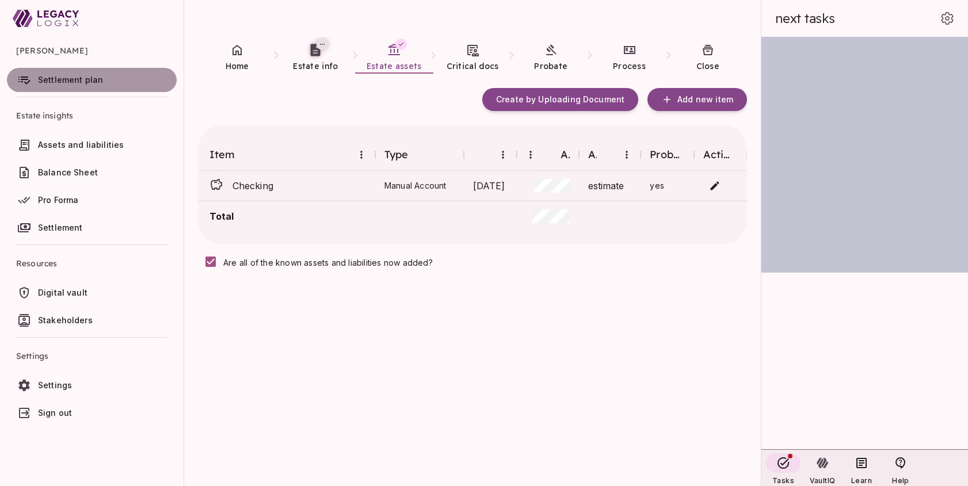
click at [77, 81] on span "Settlement plan" at bounding box center [70, 80] width 65 height 10
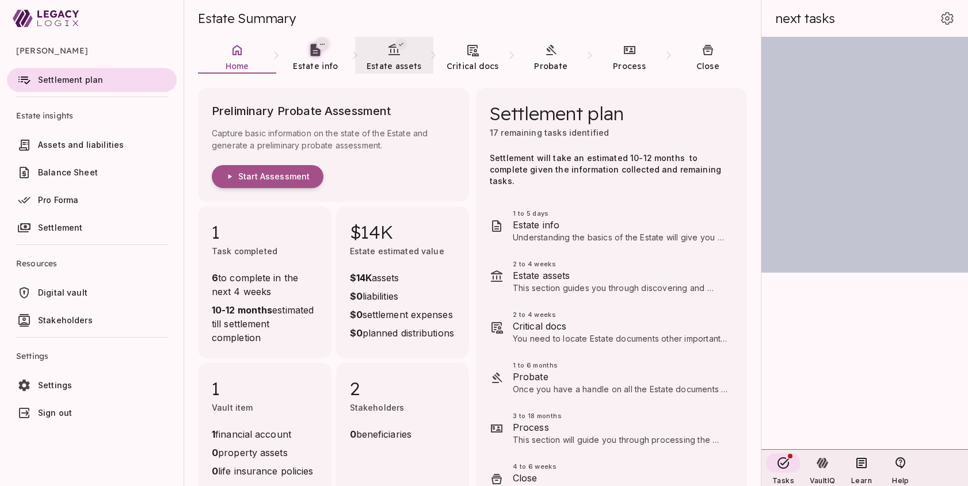
click at [393, 57] on link "Estate assets" at bounding box center [394, 57] width 78 height 41
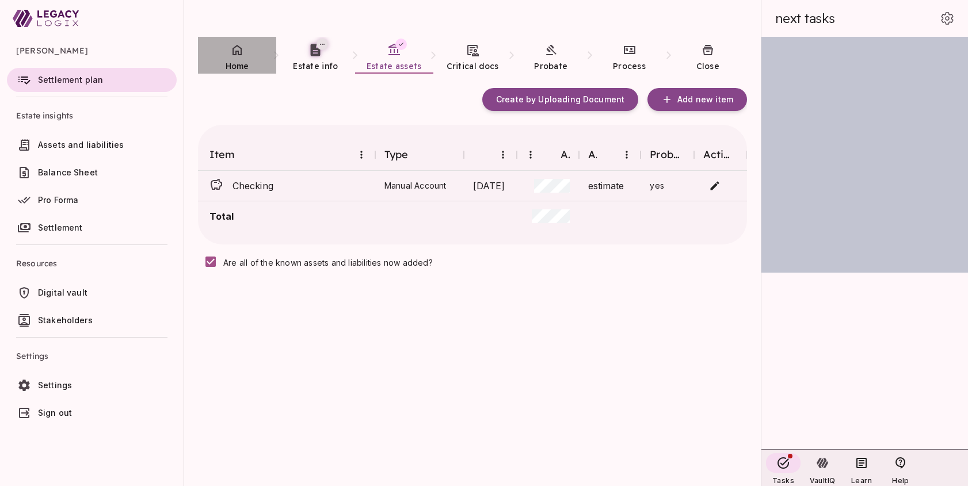
click at [237, 54] on icon at bounding box center [237, 50] width 14 height 14
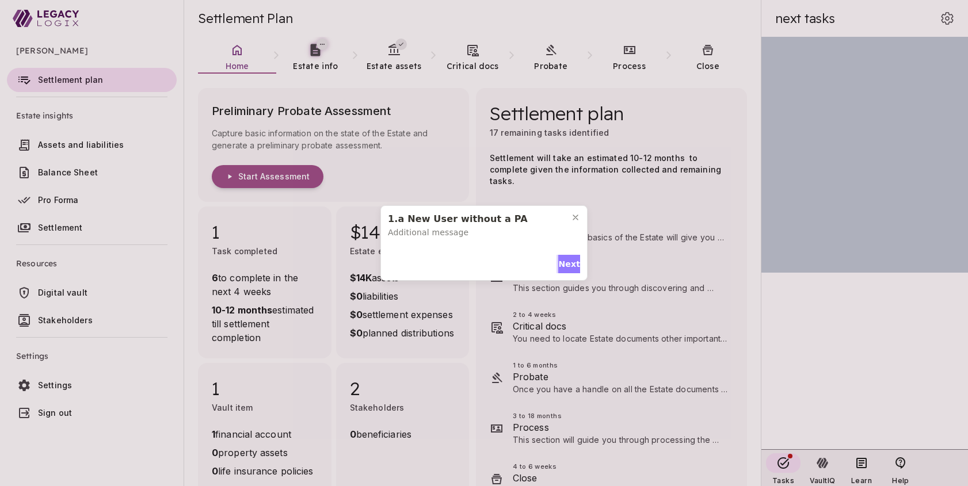
click at [564, 261] on span "Next" at bounding box center [569, 264] width 22 height 12
click at [564, 255] on span "Next" at bounding box center [569, 261] width 22 height 12
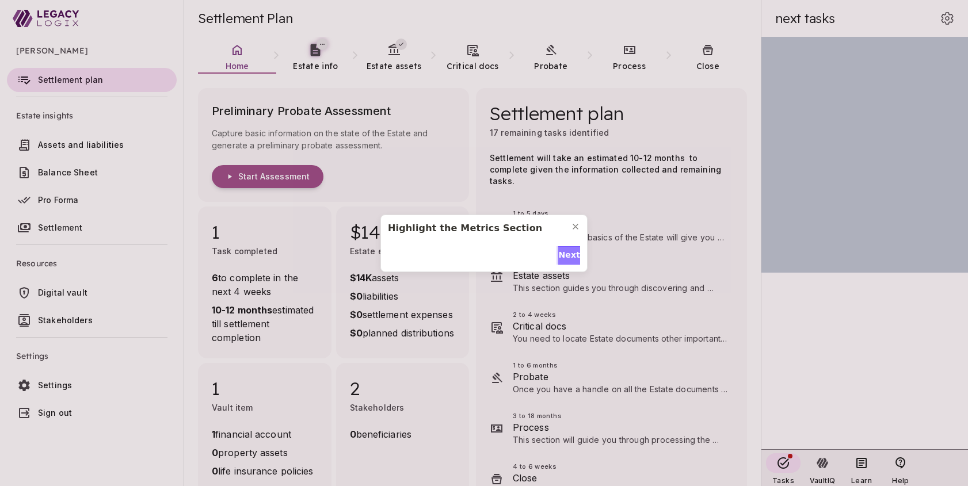
click at [564, 253] on span "Next" at bounding box center [569, 255] width 22 height 12
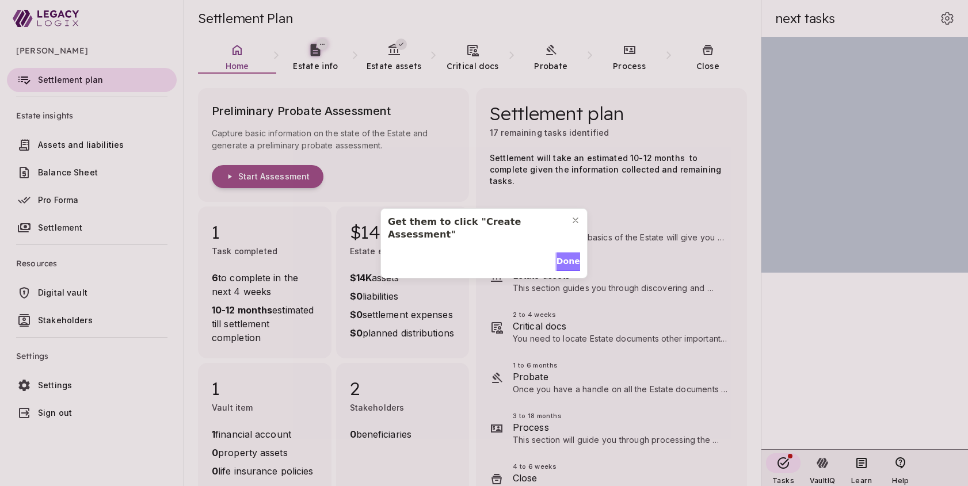
click at [564, 255] on span "Done" at bounding box center [568, 261] width 24 height 12
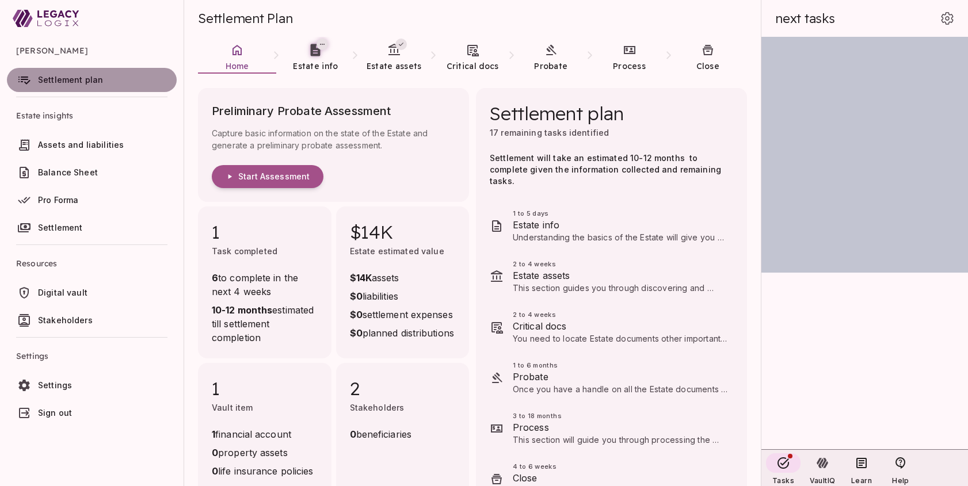
click at [89, 79] on span "Settlement plan" at bounding box center [70, 80] width 65 height 10
click at [87, 79] on span "Settlement plan" at bounding box center [70, 80] width 65 height 10
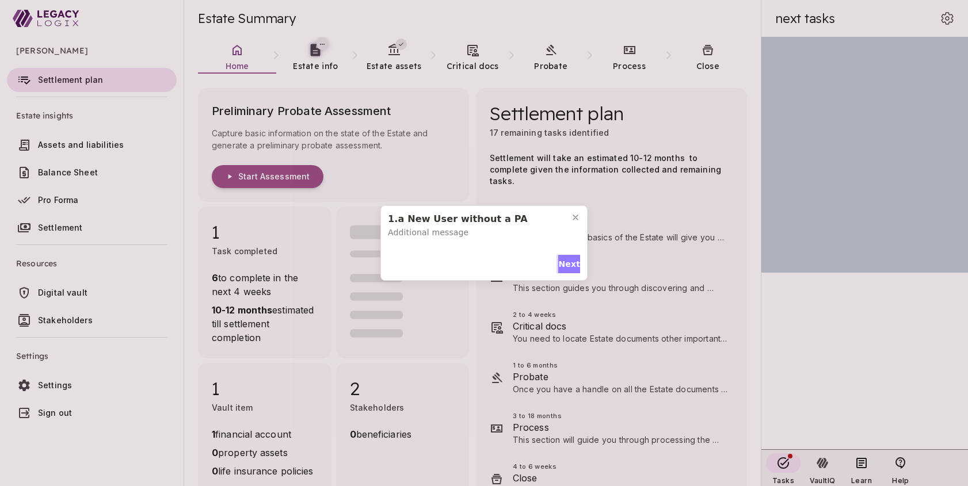
click at [566, 263] on span "Next" at bounding box center [569, 264] width 22 height 12
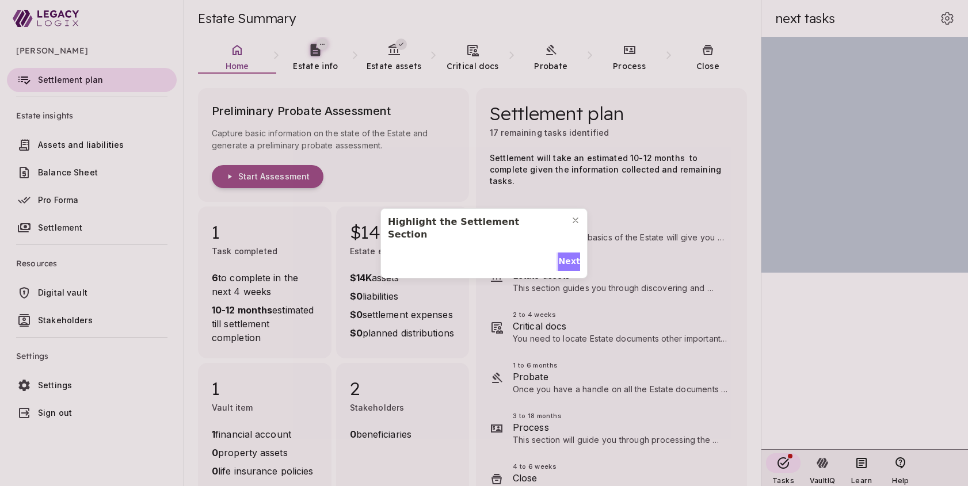
click at [566, 255] on span "Next" at bounding box center [569, 261] width 22 height 12
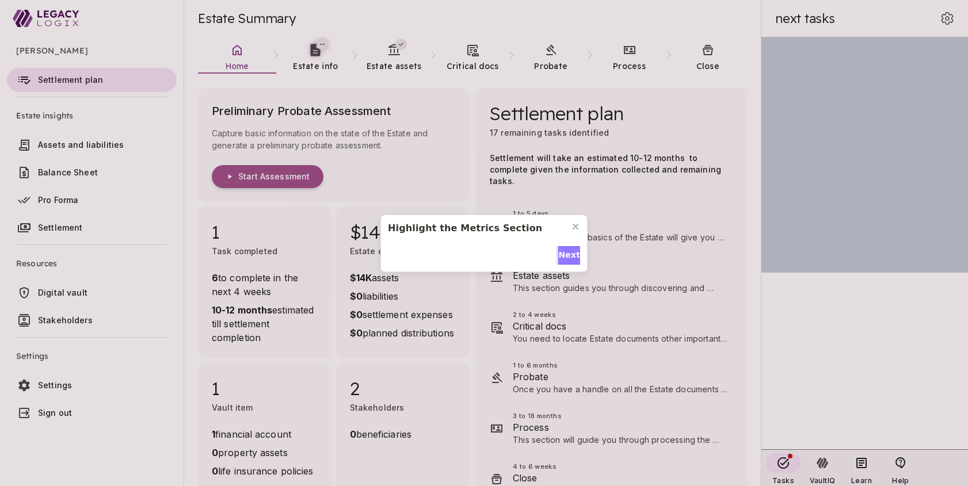
click at [566, 253] on span "Next" at bounding box center [569, 255] width 22 height 12
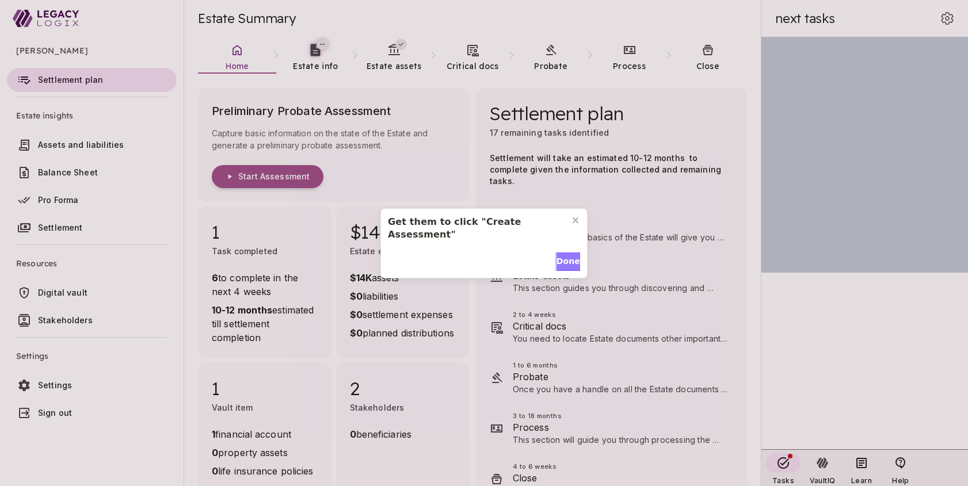
click at [566, 255] on span "Done" at bounding box center [568, 261] width 24 height 12
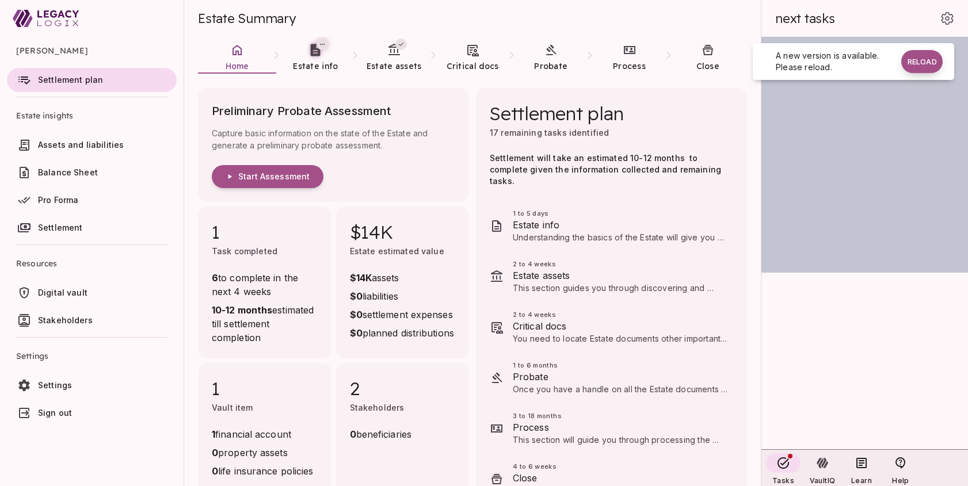
click at [926, 64] on button "Reload" at bounding box center [921, 61] width 41 height 23
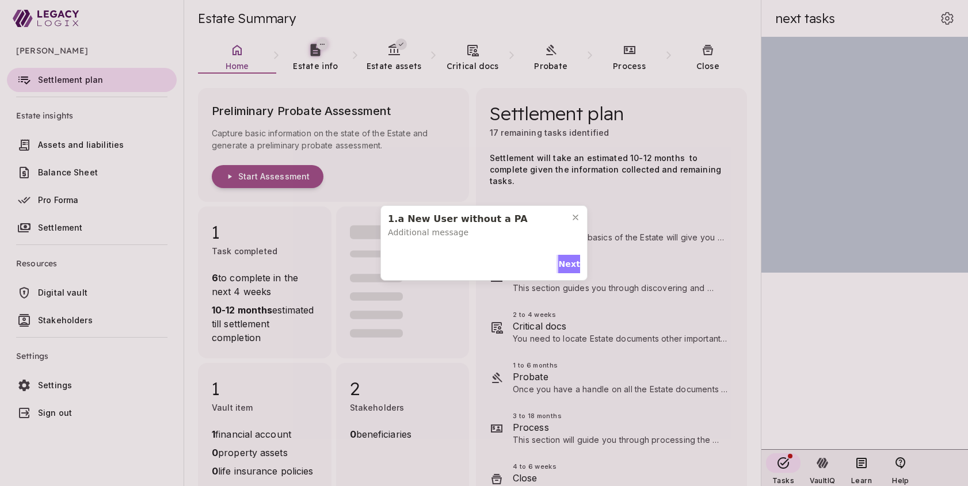
click at [570, 260] on span "Next" at bounding box center [569, 264] width 22 height 12
click at [566, 255] on span "Next" at bounding box center [569, 261] width 22 height 12
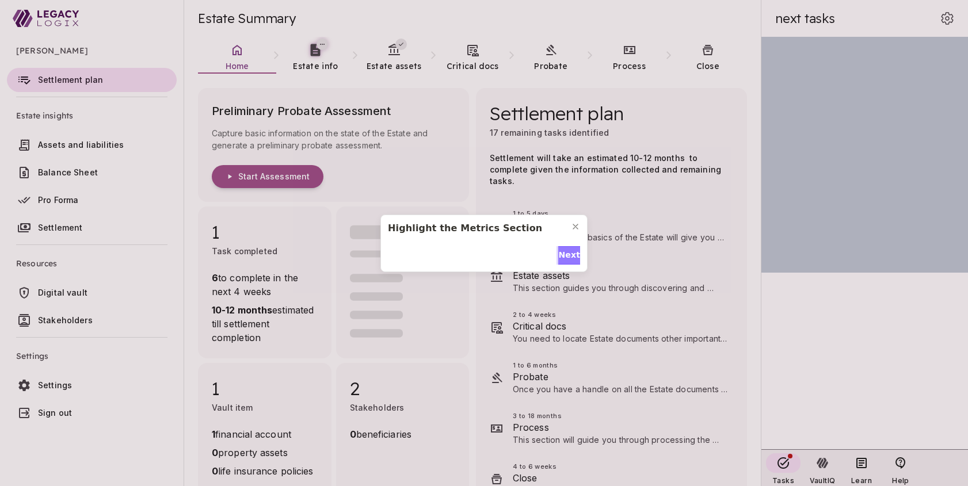
click at [566, 252] on span "Next" at bounding box center [569, 255] width 22 height 12
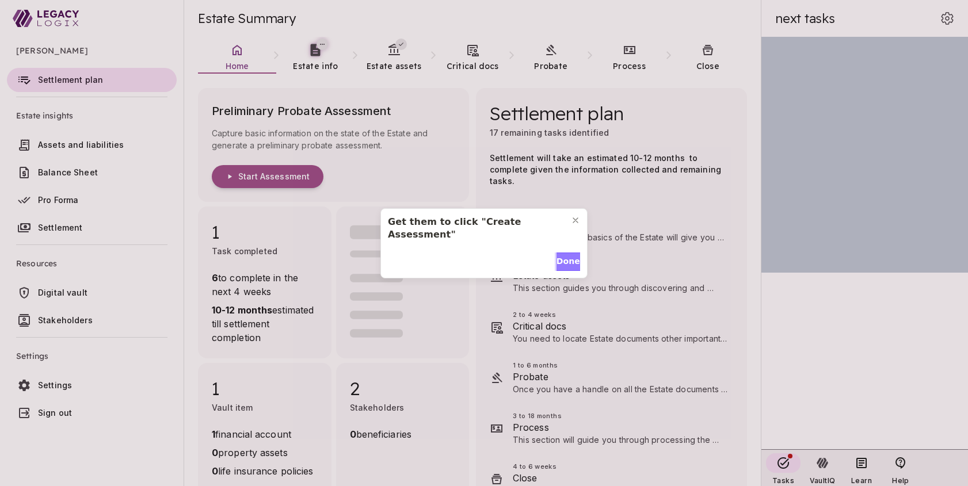
click at [566, 255] on span "Done" at bounding box center [568, 261] width 24 height 12
